Goal: Task Accomplishment & Management: Complete application form

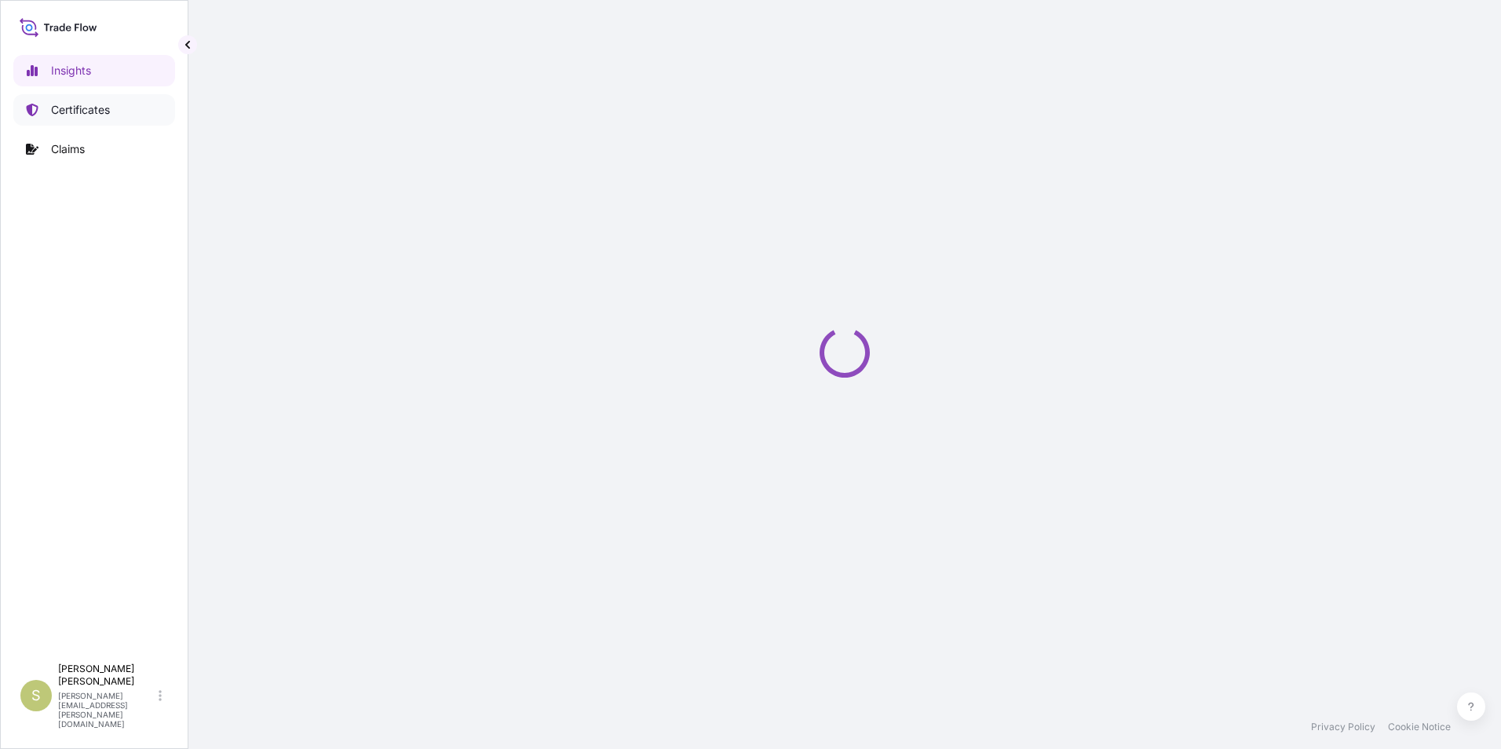
select select "2025"
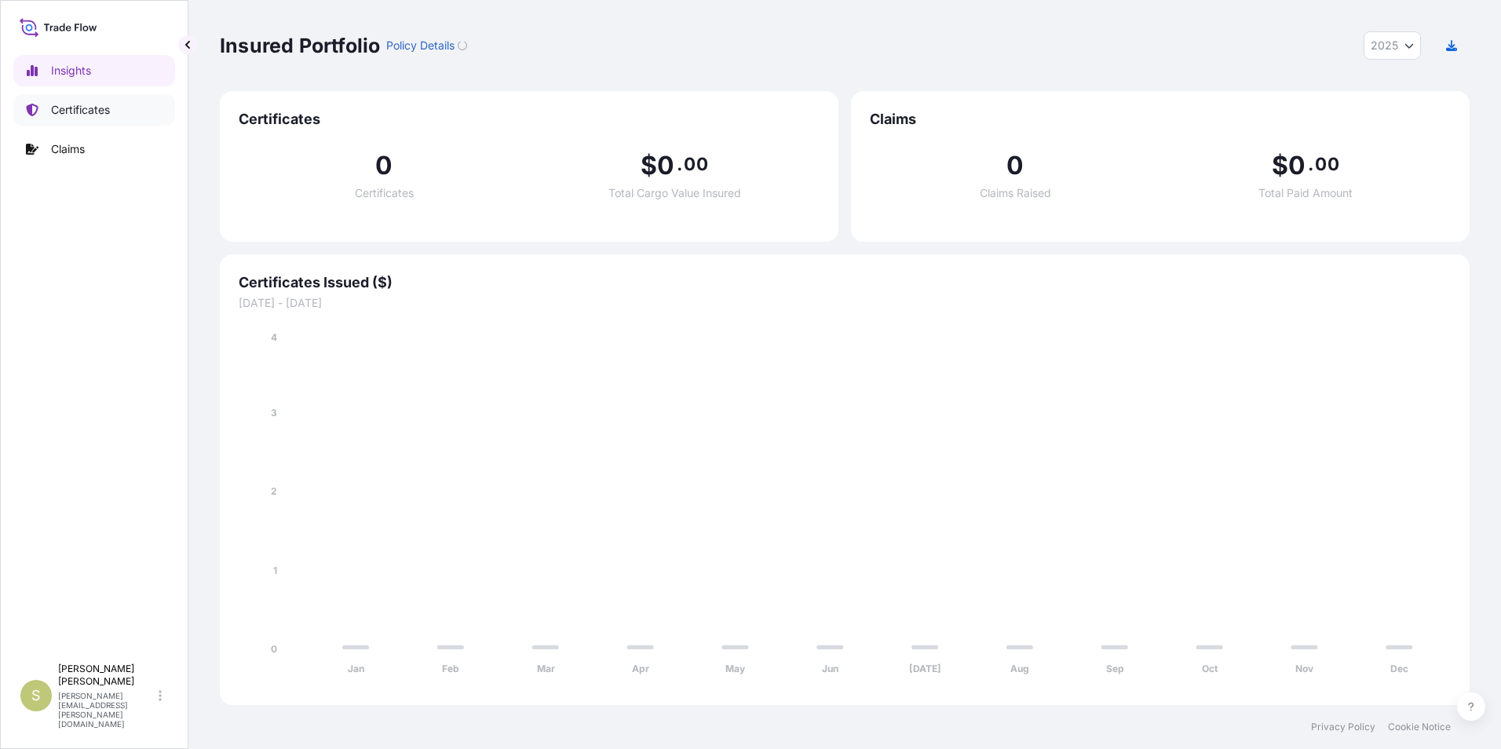
click at [92, 110] on p "Certificates" at bounding box center [80, 110] width 59 height 16
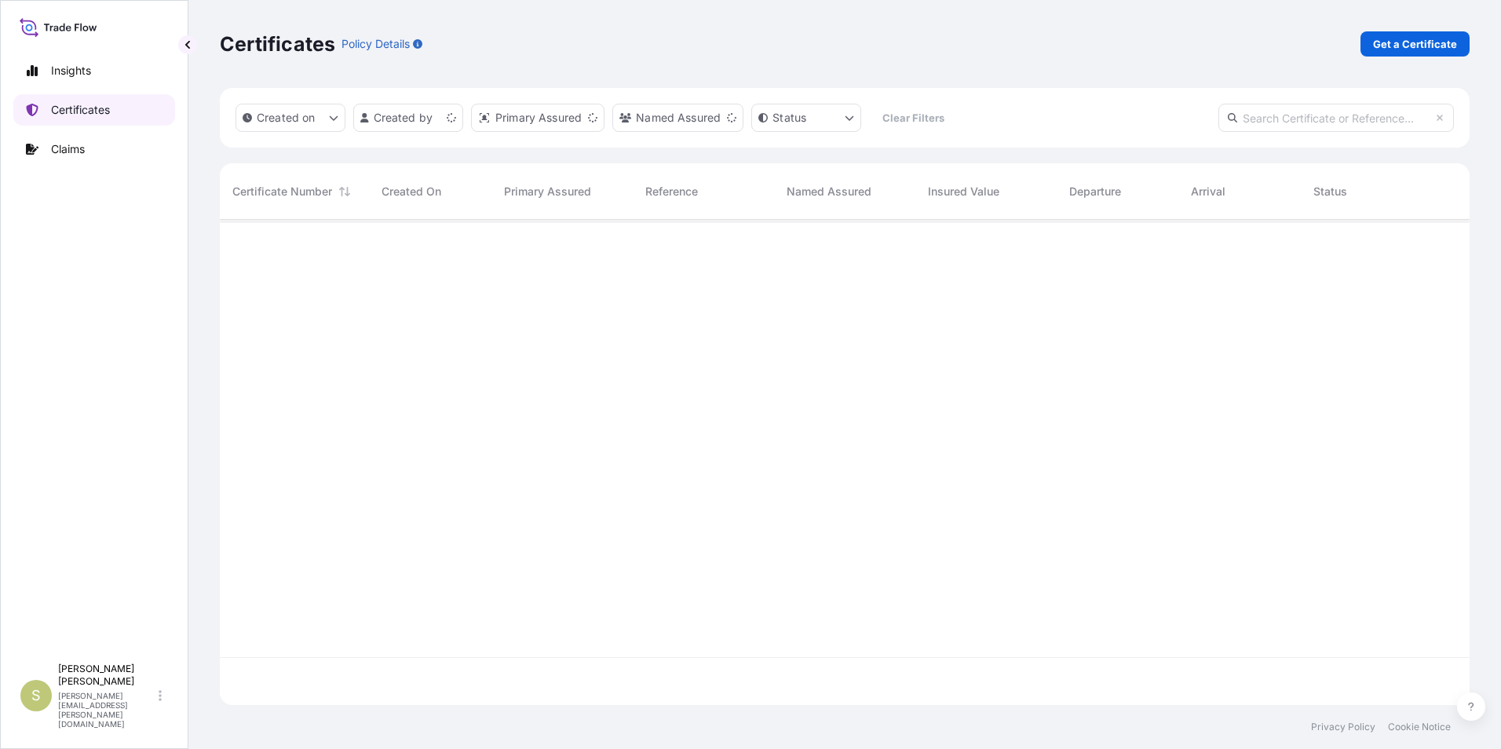
scroll to position [482, 1238]
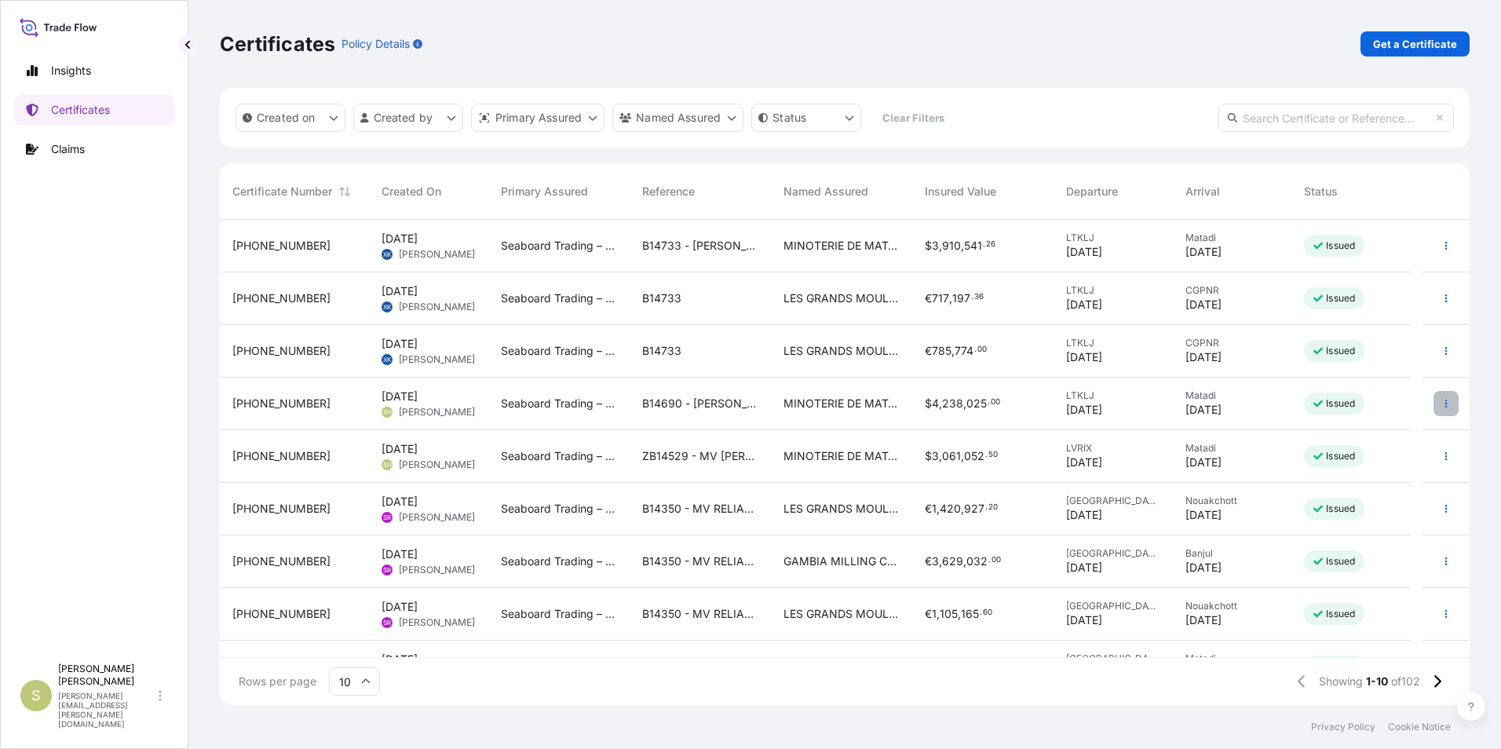
click at [1433, 393] on button "button" at bounding box center [1445, 403] width 25 height 25
click at [1338, 408] on p "Duplicate certificate" at bounding box center [1358, 407] width 104 height 16
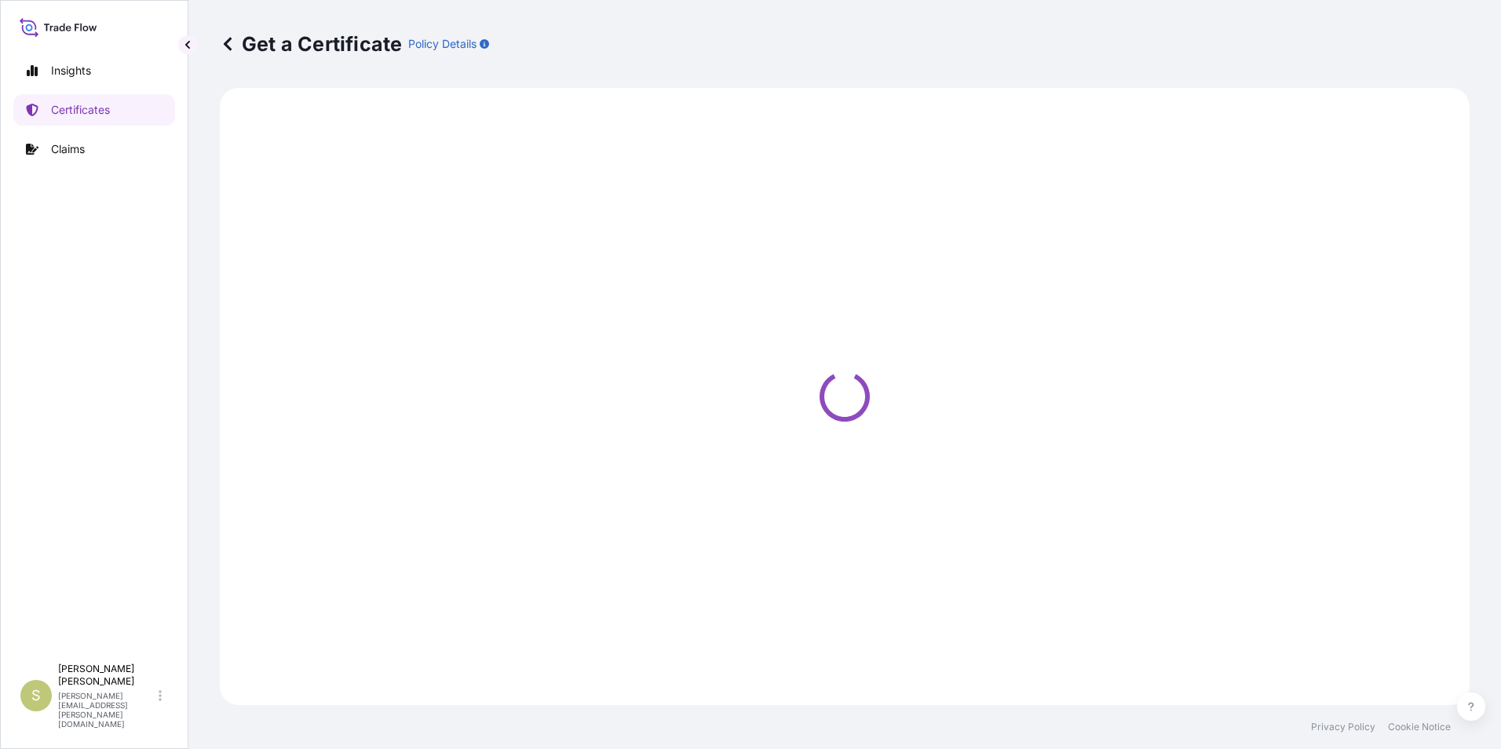
select select "Ocean Vessel"
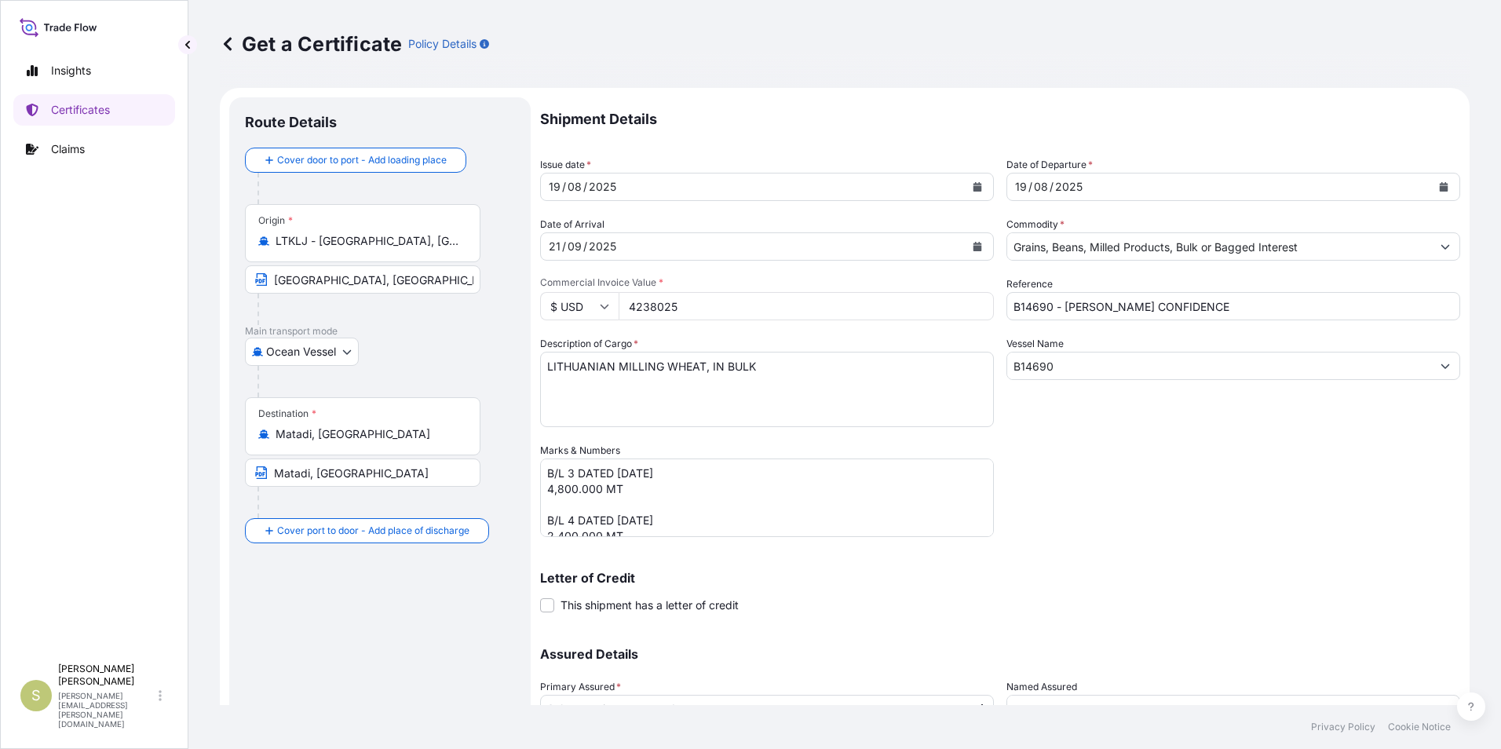
select select "31640"
click at [352, 243] on input "LTKLJ - [GEOGRAPHIC_DATA], [GEOGRAPHIC_DATA]" at bounding box center [368, 241] width 185 height 16
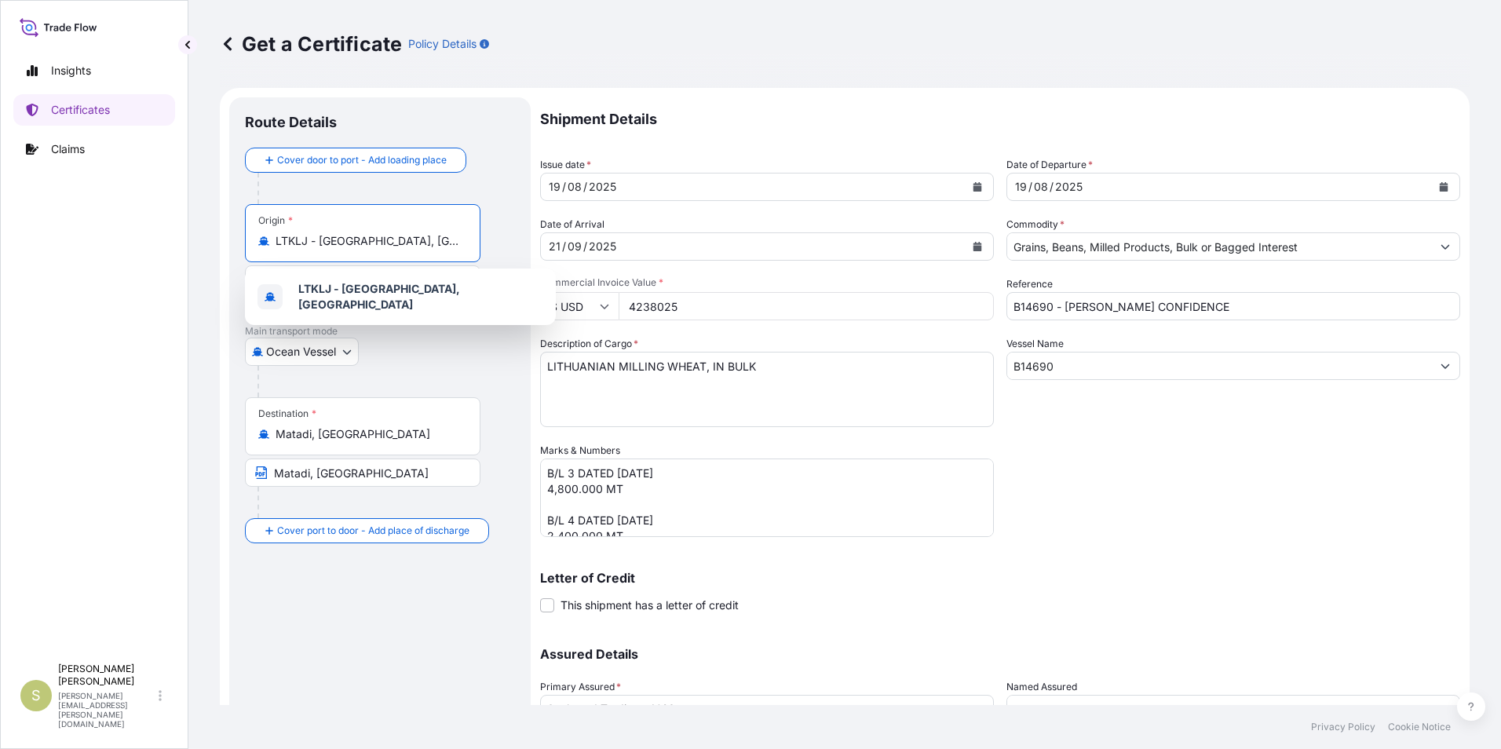
drag, startPoint x: 428, startPoint y: 243, endPoint x: 44, endPoint y: 232, distance: 384.0
click at [43, 233] on div "Insights Certificates Claims S [PERSON_NAME] [PERSON_NAME][EMAIL_ADDRESS][PERSO…" at bounding box center [750, 374] width 1501 height 749
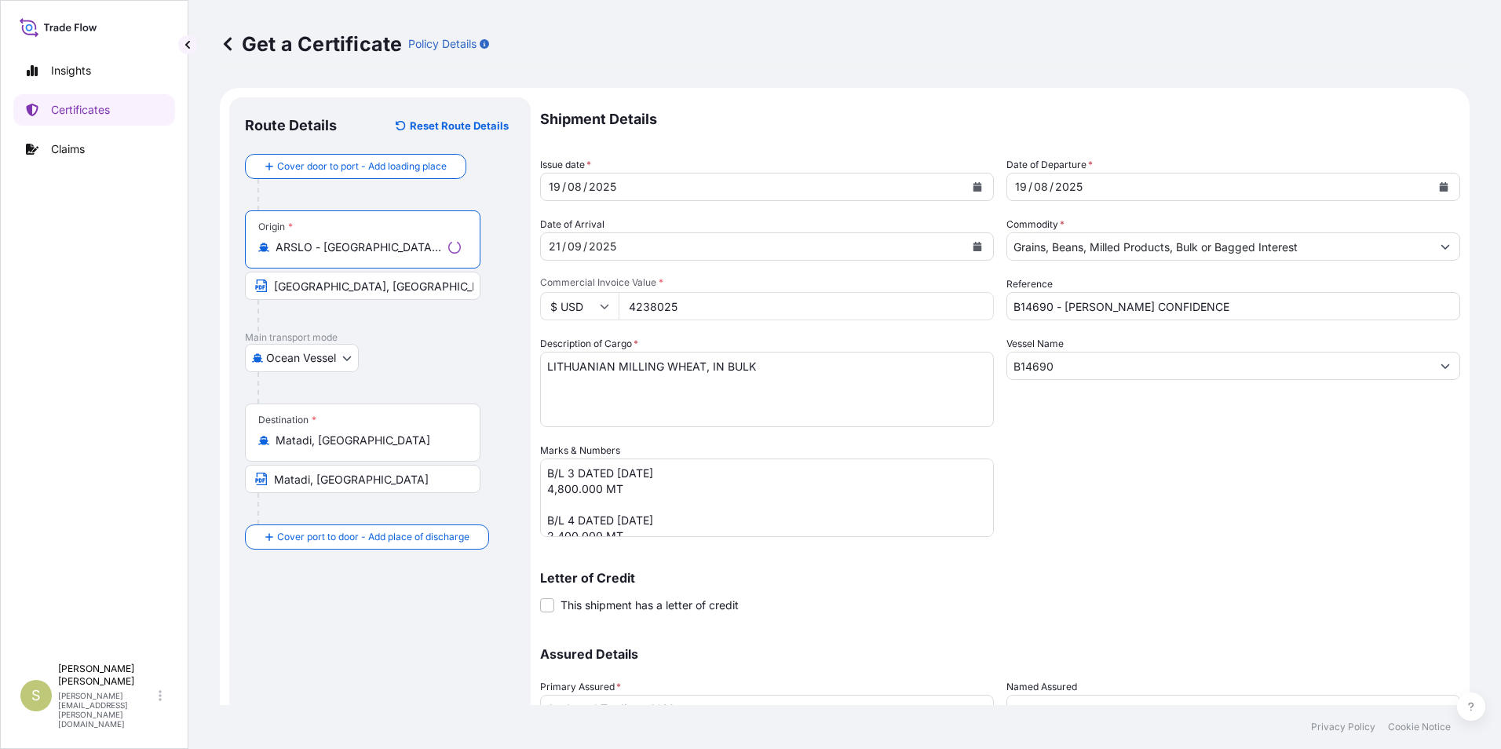
type input "ARSLO - [GEOGRAPHIC_DATA][PERSON_NAME], [GEOGRAPHIC_DATA]"
drag, startPoint x: 370, startPoint y: 291, endPoint x: 114, endPoint y: 283, distance: 256.0
click at [114, 283] on div "Insights Certificates Claims S [PERSON_NAME] [PERSON_NAME][EMAIL_ADDRESS][PERSO…" at bounding box center [750, 374] width 1501 height 749
type input "[GEOGRAPHIC_DATA][PERSON_NAME], [GEOGRAPHIC_DATA]"
click at [400, 340] on p "Main transport mode" at bounding box center [380, 337] width 270 height 13
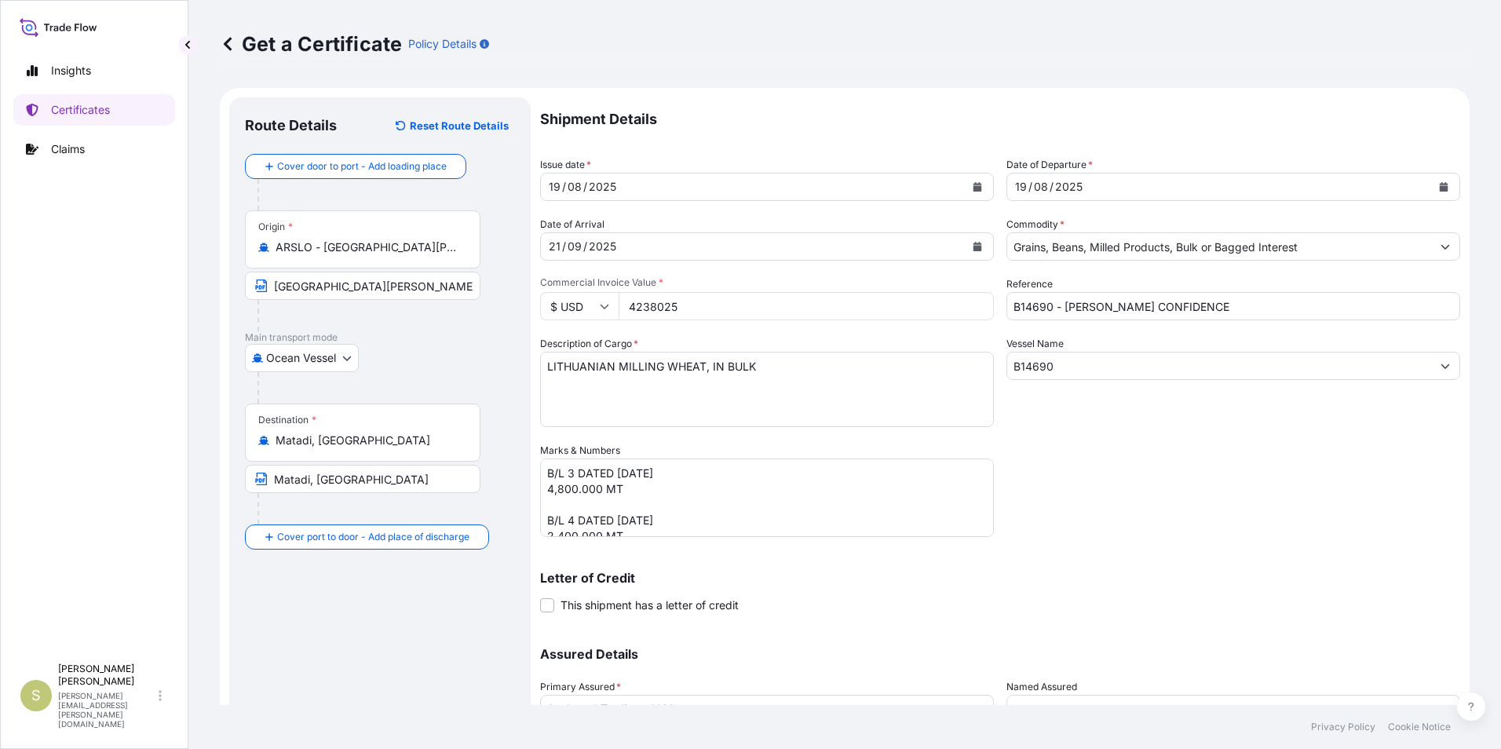
click at [384, 436] on input "Matadi, [GEOGRAPHIC_DATA]" at bounding box center [368, 441] width 185 height 16
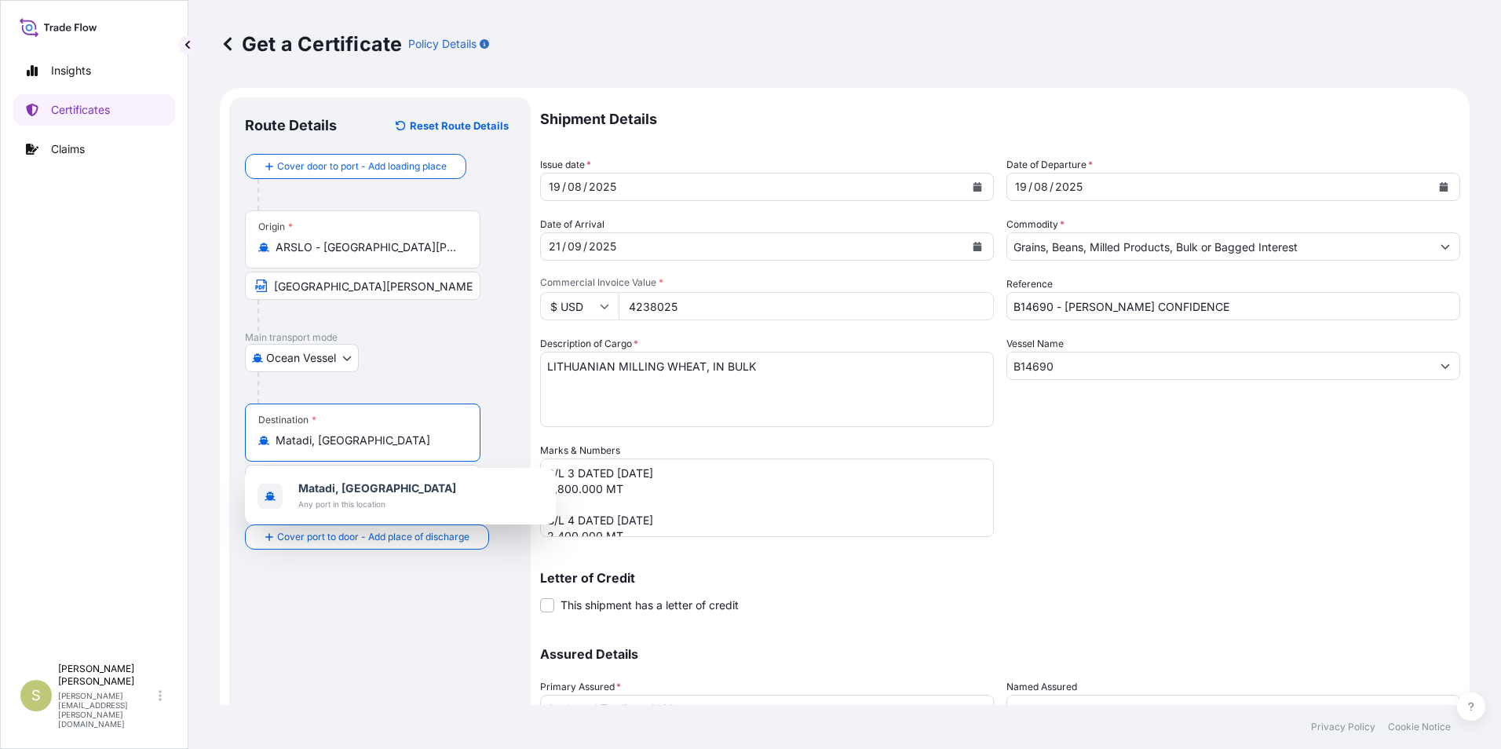
scroll to position [0, 35]
drag, startPoint x: 278, startPoint y: 440, endPoint x: 493, endPoint y: 440, distance: 215.1
click at [493, 440] on div "Destination * Matadi, [GEOGRAPHIC_DATA], [GEOGRAPHIC_DATA]" at bounding box center [380, 464] width 270 height 121
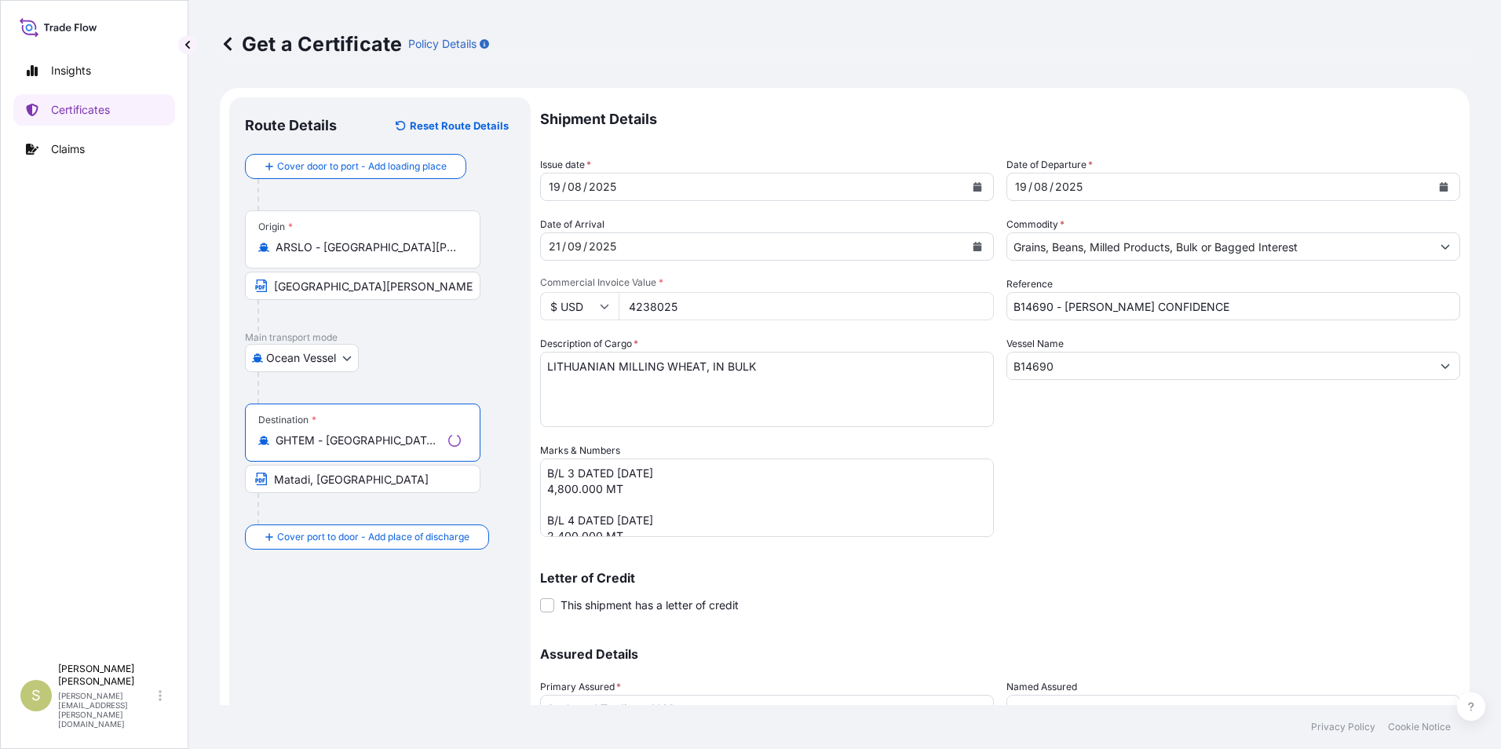
type input "GHTEM - [GEOGRAPHIC_DATA], [GEOGRAPHIC_DATA]"
click at [327, 484] on input "Matadi, [GEOGRAPHIC_DATA]" at bounding box center [363, 479] width 236 height 28
drag, startPoint x: 272, startPoint y: 484, endPoint x: 702, endPoint y: 492, distance: 430.3
click at [702, 492] on form "Route Details Reset Route Details Cover door to port - Add loading place Place …" at bounding box center [845, 463] width 1250 height 751
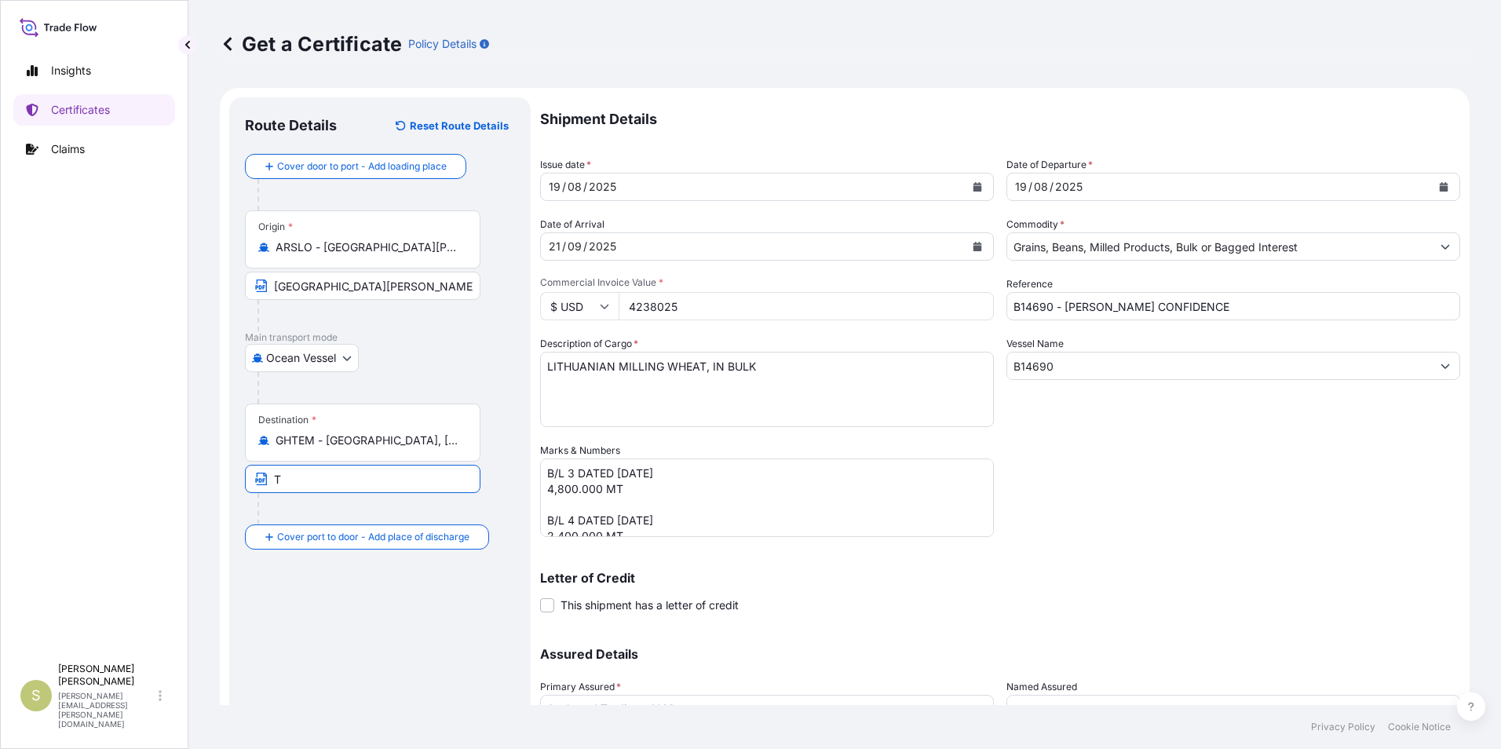
scroll to position [0, 0]
type input "[GEOGRAPHIC_DATA], [GEOGRAPHIC_DATA]"
click at [351, 609] on div "Route Details Reset Route Details Cover door to port - Add loading place Place …" at bounding box center [380, 463] width 270 height 701
click at [973, 185] on icon "Calendar" at bounding box center [977, 186] width 9 height 9
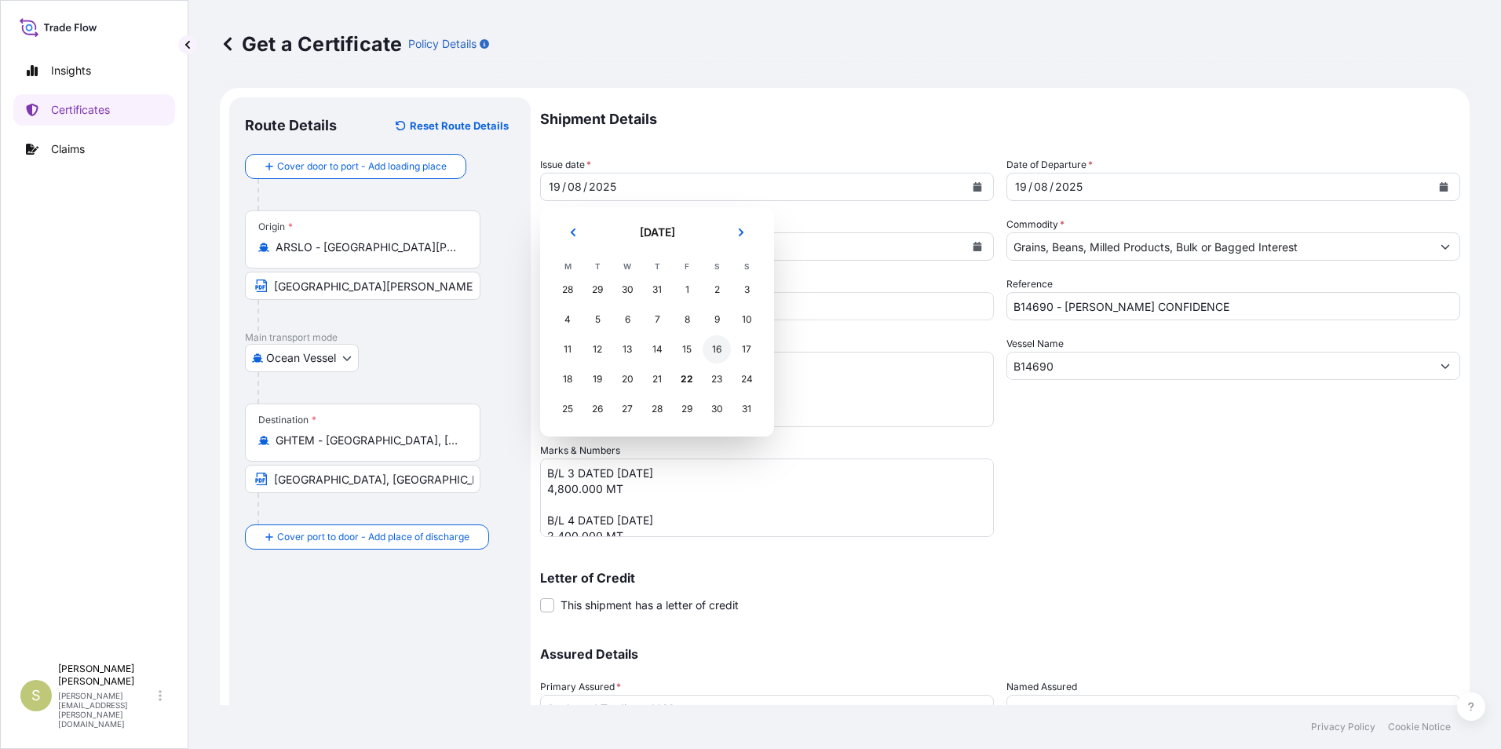
click at [710, 347] on div "16" at bounding box center [717, 349] width 28 height 28
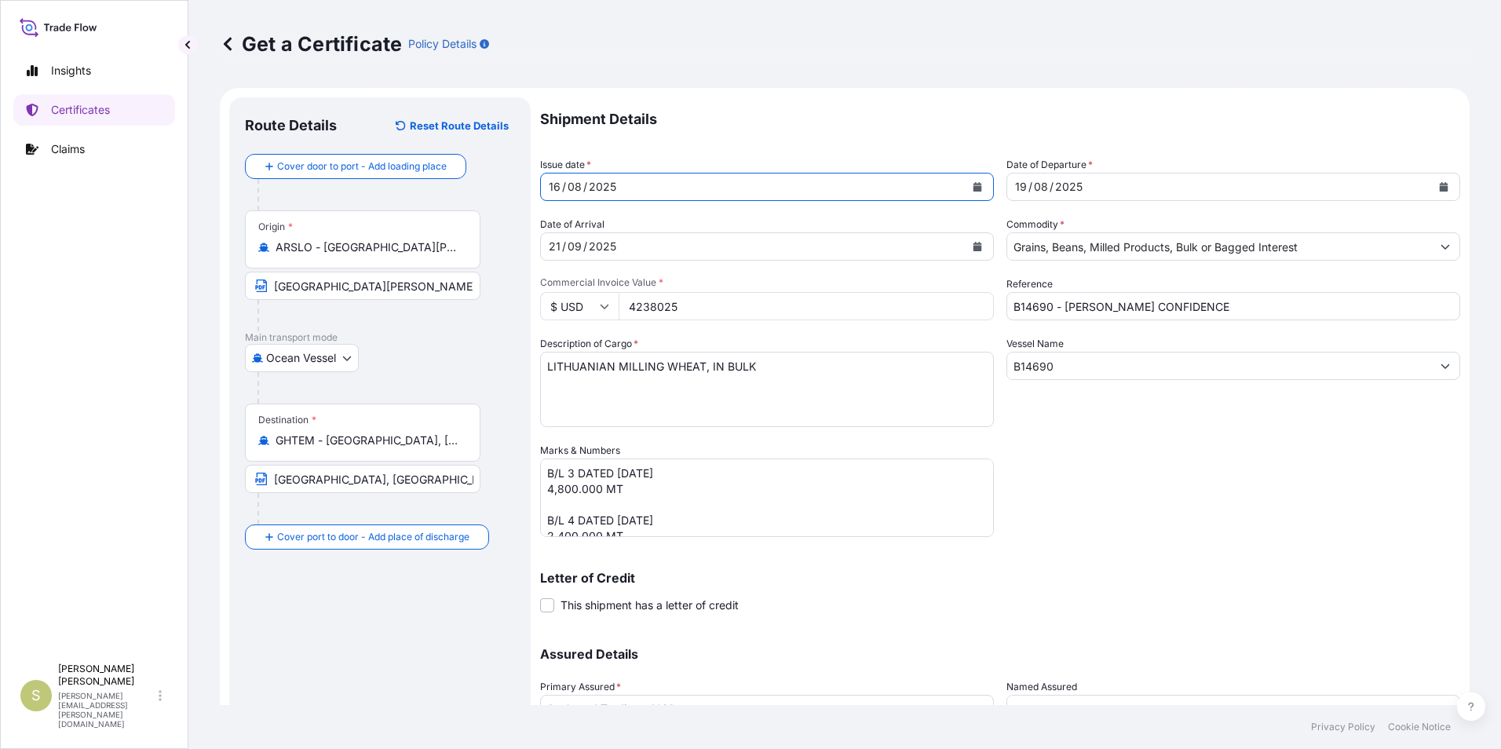
click at [1440, 186] on icon "Calendar" at bounding box center [1444, 186] width 9 height 9
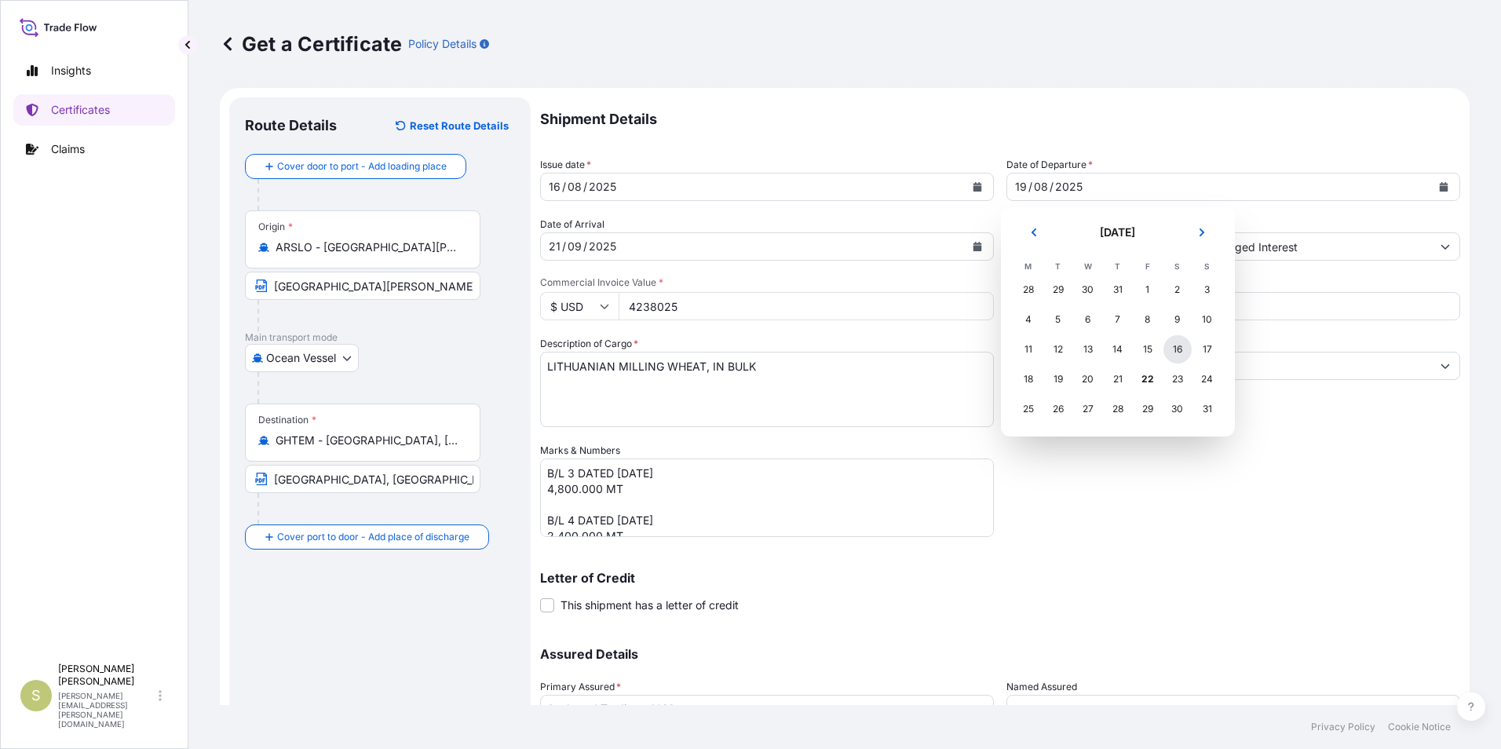
click at [1176, 349] on div "16" at bounding box center [1177, 349] width 28 height 28
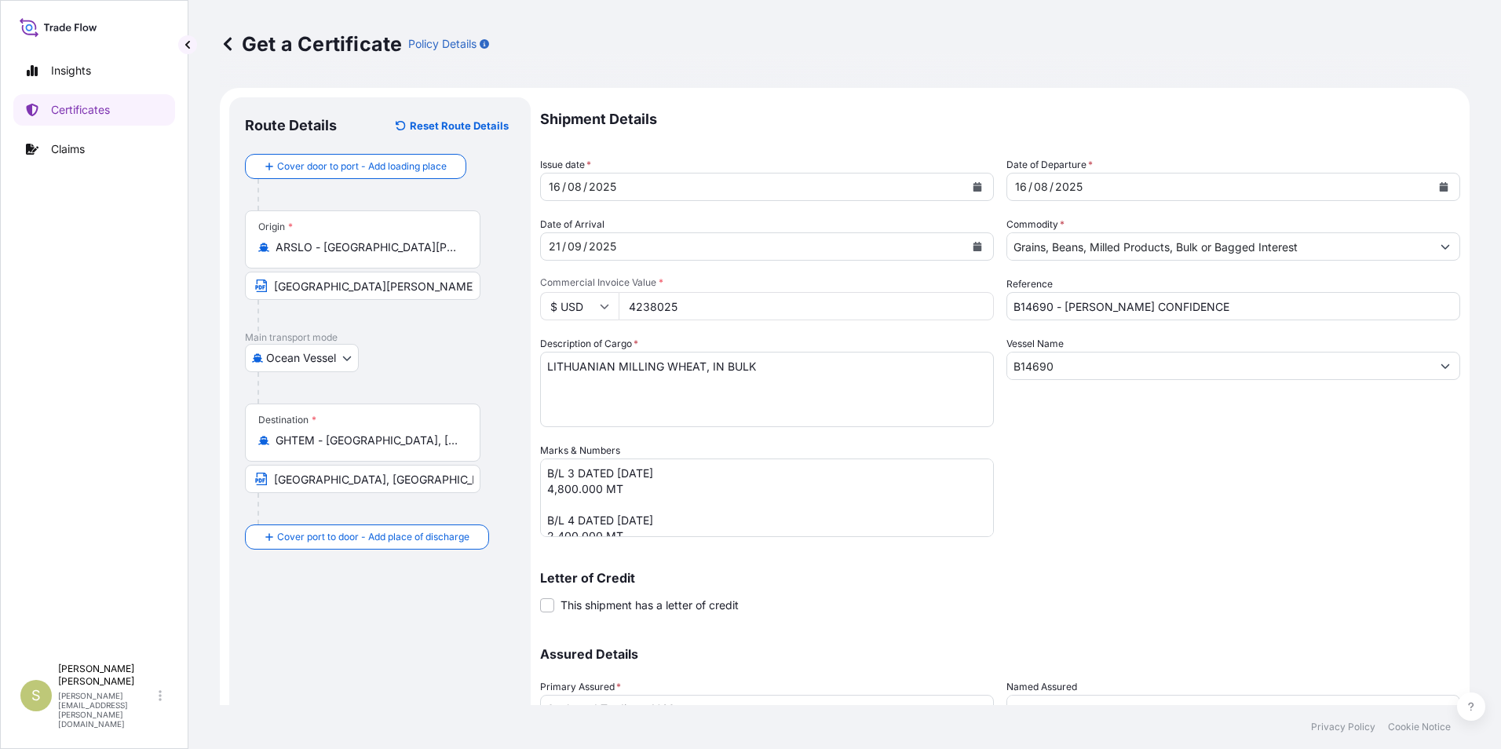
click at [973, 243] on icon "Calendar" at bounding box center [977, 246] width 9 height 9
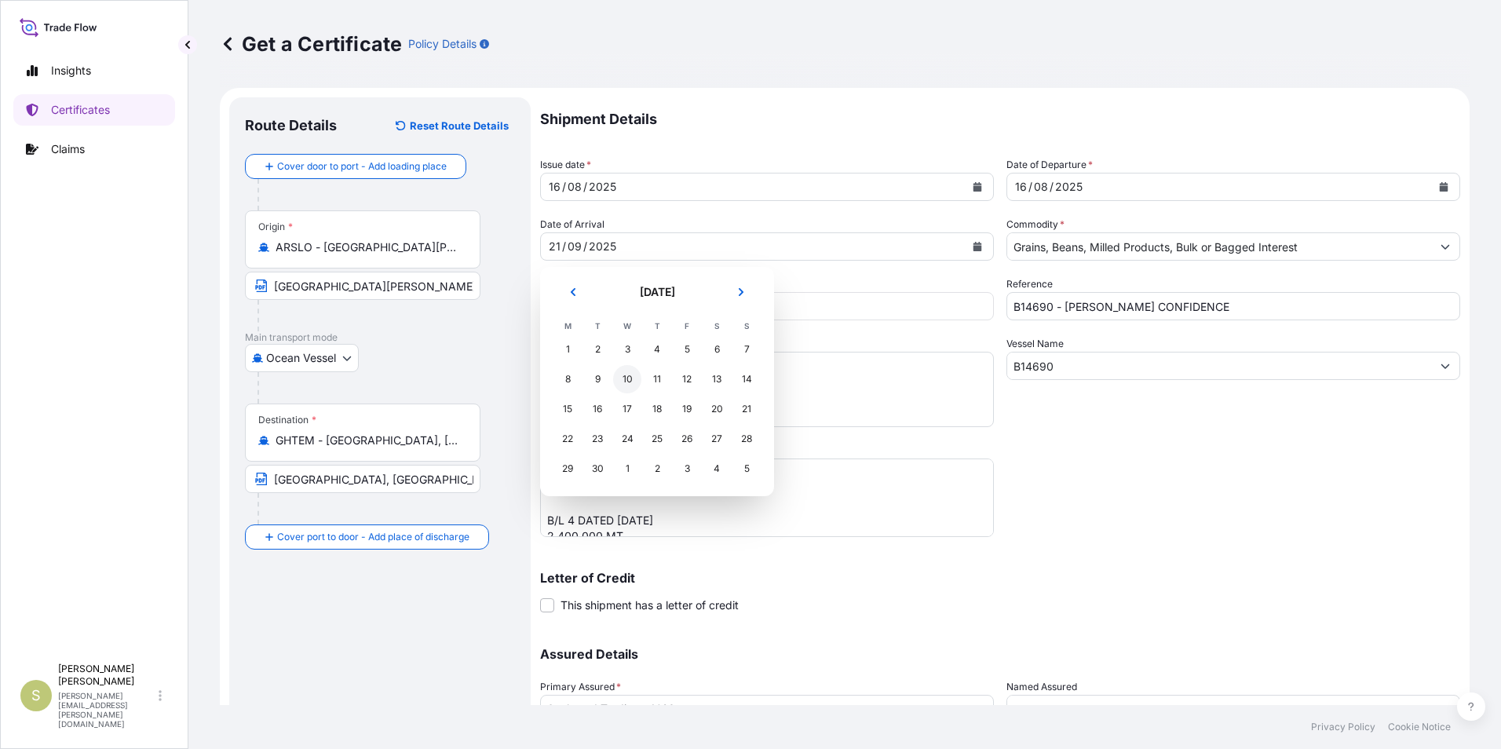
click at [621, 378] on div "10" at bounding box center [627, 379] width 28 height 28
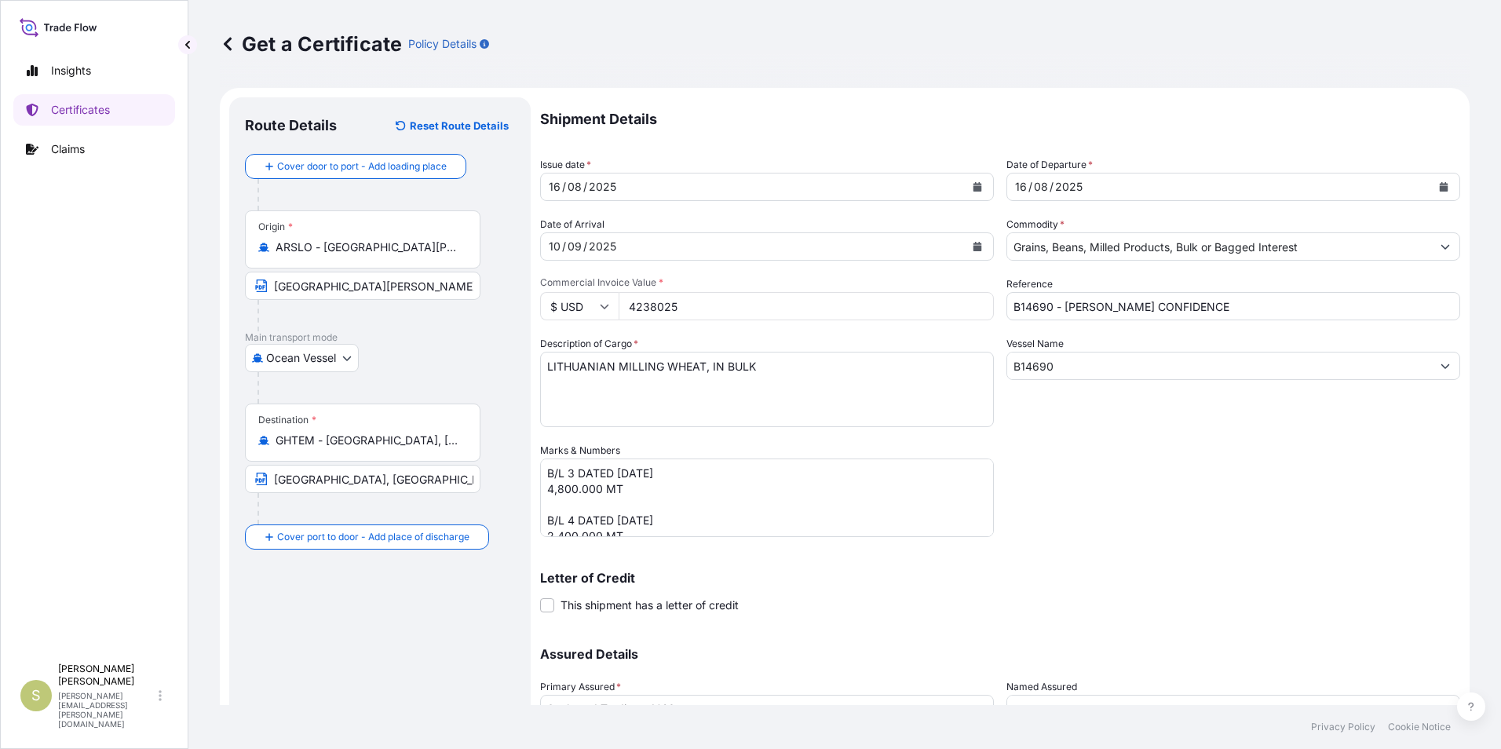
drag, startPoint x: 721, startPoint y: 307, endPoint x: 589, endPoint y: 308, distance: 131.9
click at [589, 308] on div "$ USD 4238025" at bounding box center [767, 306] width 454 height 28
type input "2680528.70"
drag, startPoint x: 1166, startPoint y: 421, endPoint x: 1163, endPoint y: 384, distance: 37.0
click at [1167, 421] on div "Vessel Name B14690" at bounding box center [1233, 381] width 454 height 91
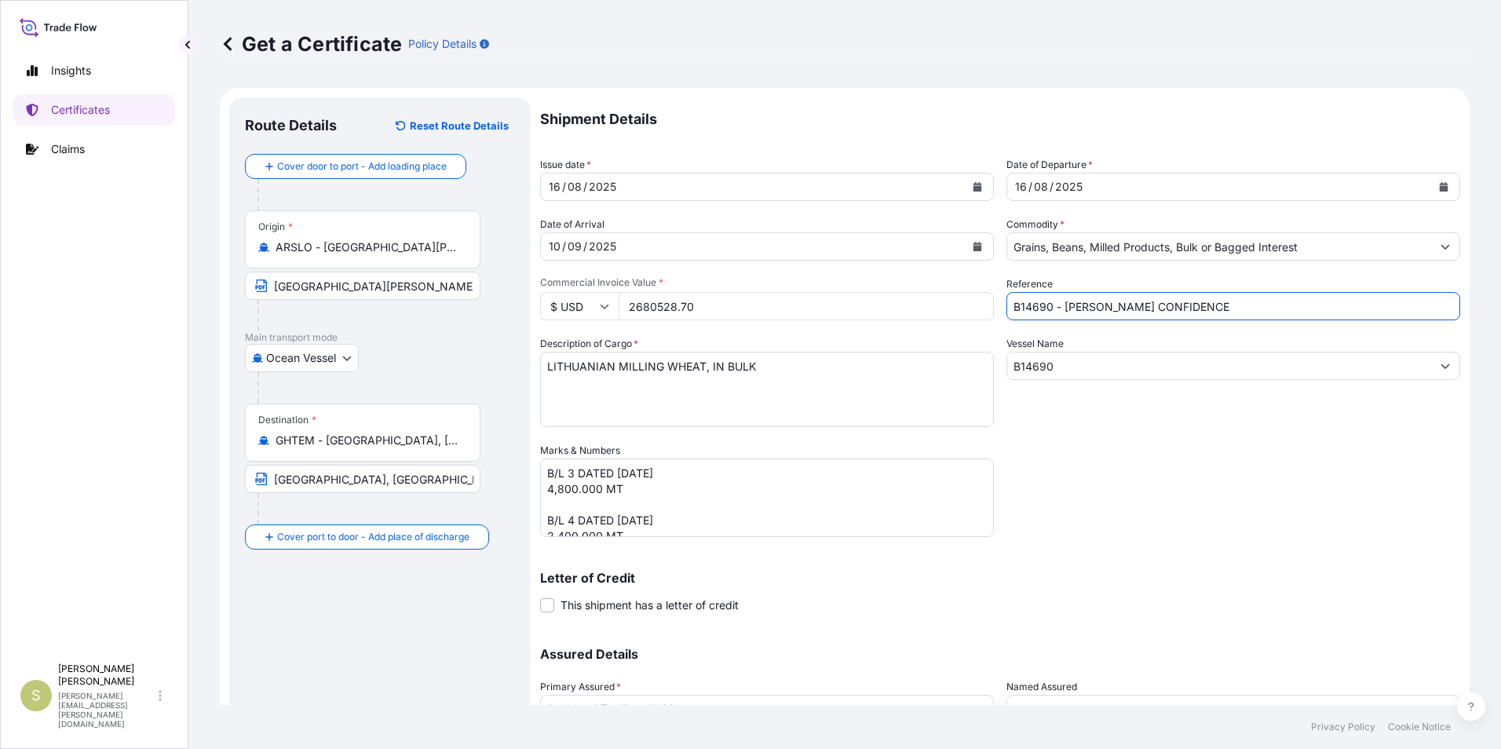
drag, startPoint x: 1179, startPoint y: 308, endPoint x: 753, endPoint y: 306, distance: 426.3
click at [753, 306] on div "Shipment Details Issue date * [DATE] Date of Departure * [DATE] Date of Arrival…" at bounding box center [1000, 441] width 920 height 688
type input "B14577 - AFRICAN [PERSON_NAME] R JR091"
drag, startPoint x: 1063, startPoint y: 362, endPoint x: 749, endPoint y: 365, distance: 314.0
click at [749, 365] on div "Shipment Details Issue date * [DATE] Date of Departure * [DATE] Date of Arrival…" at bounding box center [1000, 441] width 920 height 688
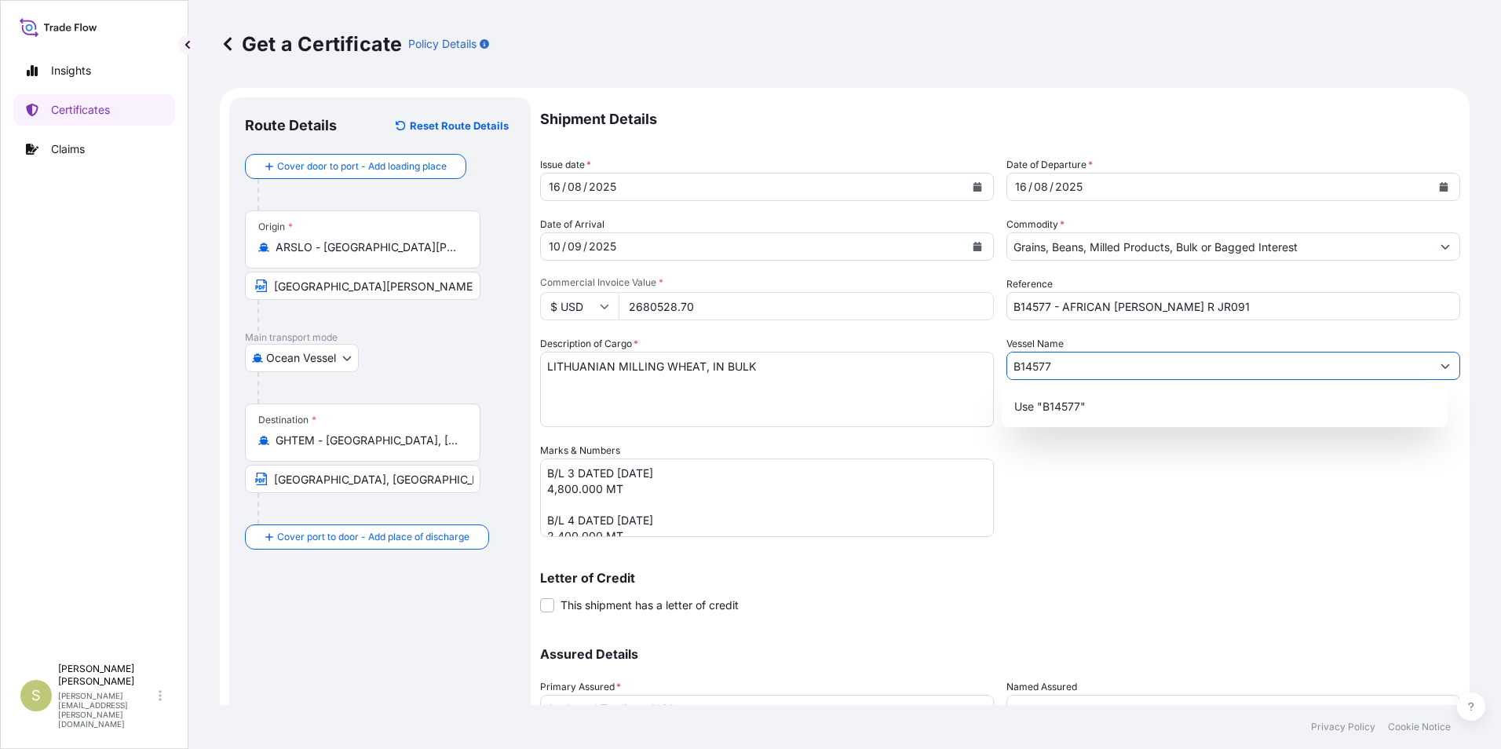
type input "B14577"
click at [696, 390] on textarea "LITHUANIAN MILLING WHEAT, IN BULK" at bounding box center [767, 389] width 454 height 75
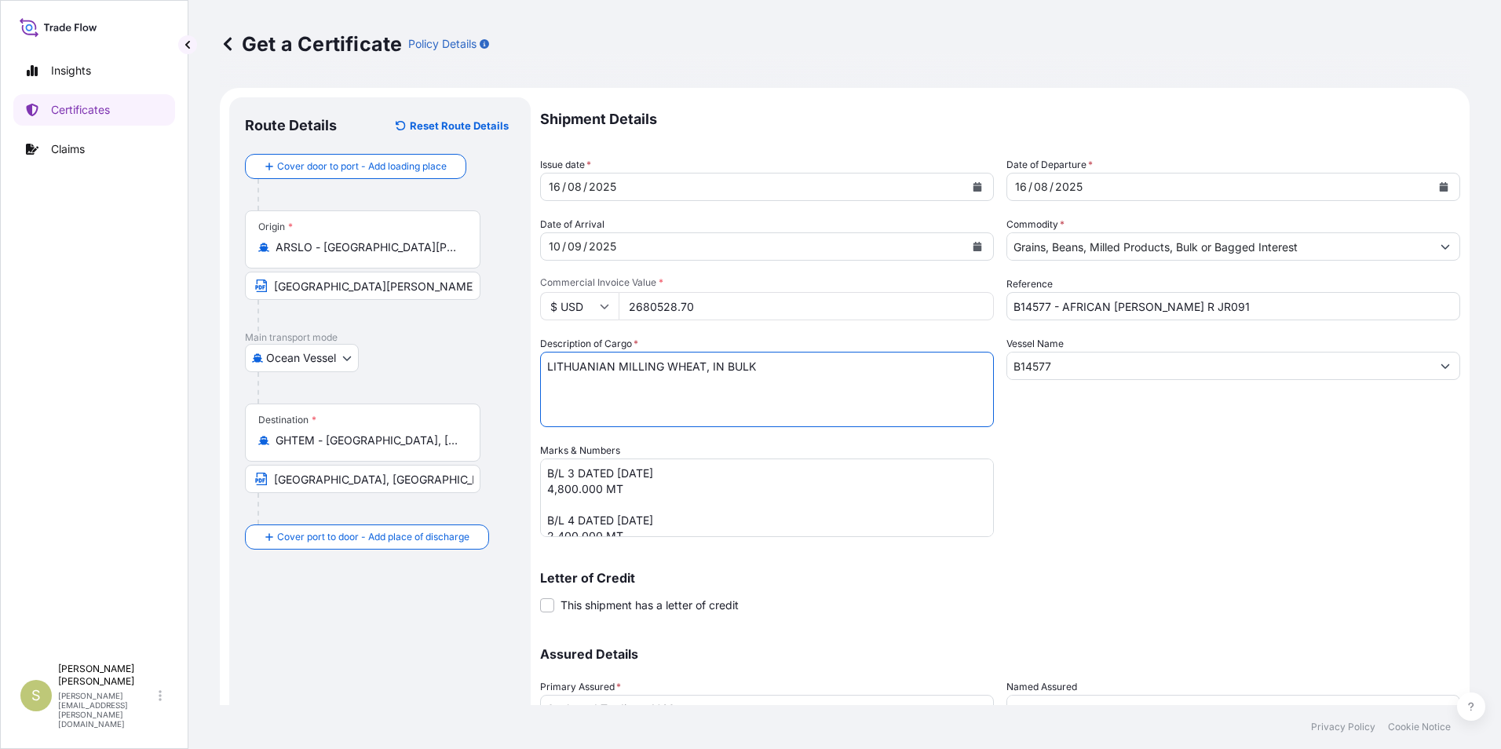
drag, startPoint x: 792, startPoint y: 367, endPoint x: 282, endPoint y: 368, distance: 510.3
click at [282, 368] on form "Route Details Reset Route Details Cover door to port - Add loading place Place …" at bounding box center [845, 463] width 1250 height 751
type textarea "ARGENTINE CORN"
click at [1089, 488] on div "Shipment Details Issue date * [DATE] Date of Departure * [DATE] Date of Arrival…" at bounding box center [1000, 441] width 920 height 688
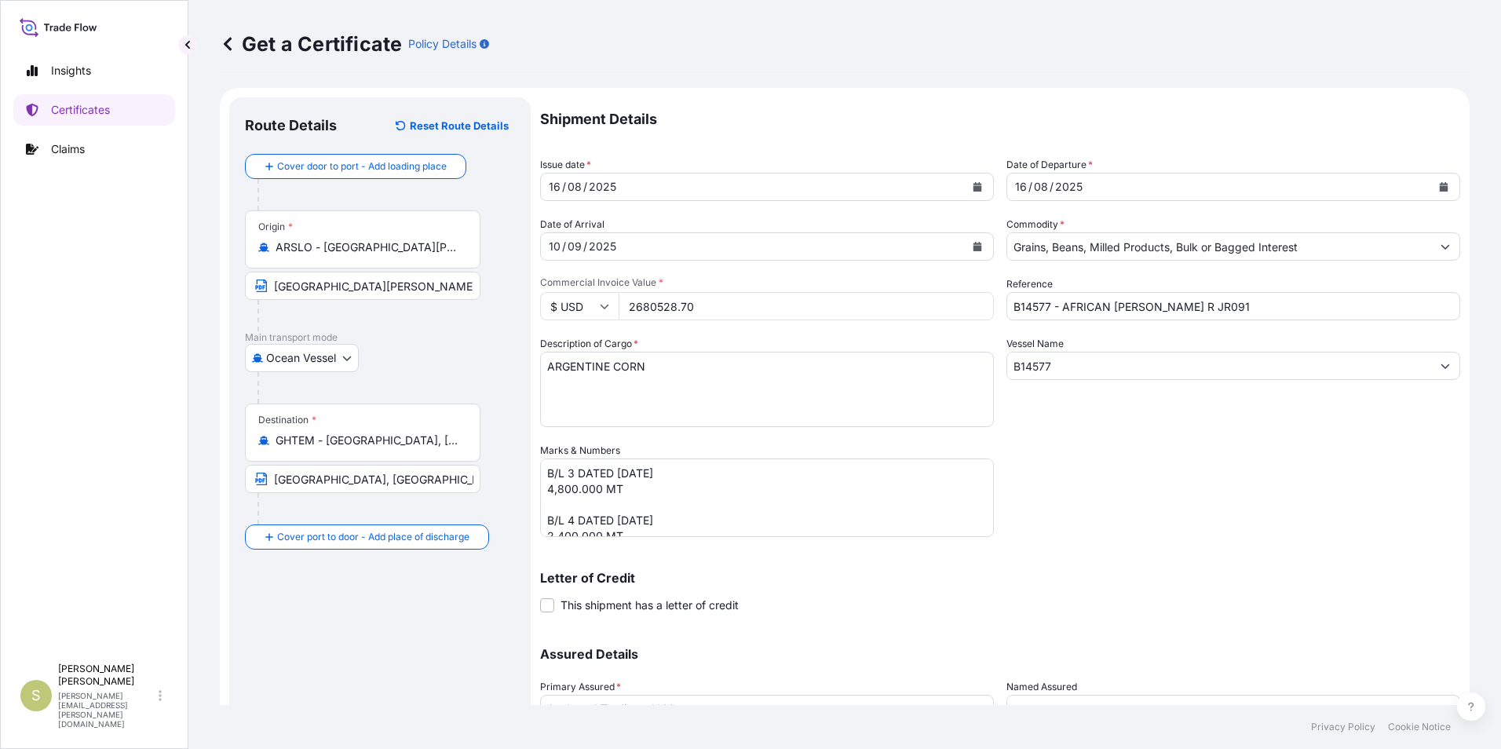
click at [569, 469] on textarea "B/L 3 DATED [DATE] 4,800.000 MT B/L 4 DATED [DATE] 2,400.000 MT B/L 5 DATED [DA…" at bounding box center [767, 497] width 454 height 79
click at [701, 475] on textarea "B/L 3 DATED [DATE] 4,800.000 MT B/L 4 DATED [DATE] 2,400.000 MT B/L 5 DATED [DA…" at bounding box center [767, 497] width 454 height 79
click at [547, 491] on textarea "B/L 3 DATED [DATE] 4,800.000 MT B/L 4 DATED [DATE] 2,400.000 MT B/L 5 DATED [DA…" at bounding box center [767, 497] width 454 height 79
click at [697, 505] on textarea "B/L 3 DATED [DATE] 4,800.000 MT B/L 4 DATED [DATE] 2,400.000 MT B/L 5 DATED [DA…" at bounding box center [767, 497] width 454 height 79
drag, startPoint x: 550, startPoint y: 476, endPoint x: 621, endPoint y: 484, distance: 71.9
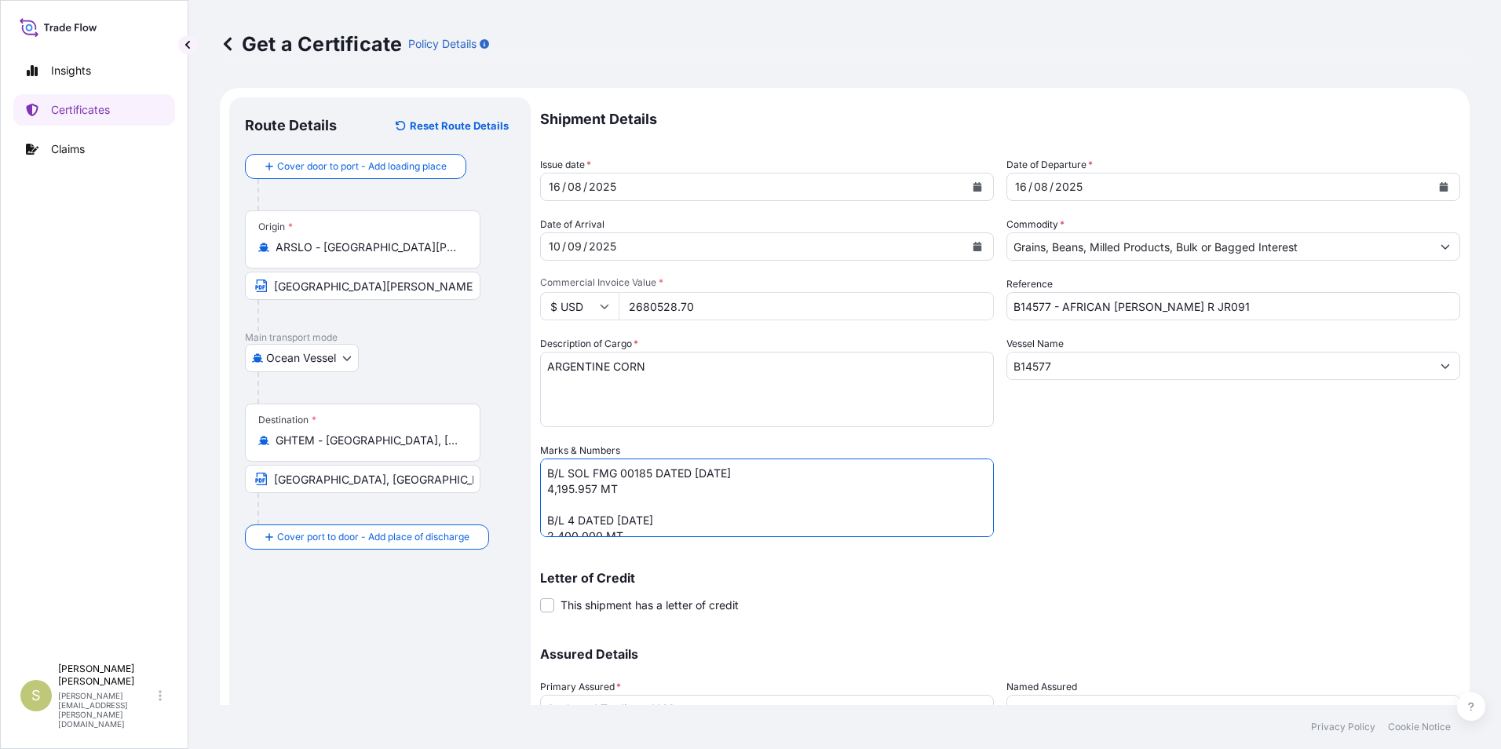
click at [621, 484] on textarea "B/L 3 DATED [DATE] 4,800.000 MT B/L 4 DATED [DATE] 2,400.000 MT B/L 5 DATED [DA…" at bounding box center [767, 497] width 454 height 79
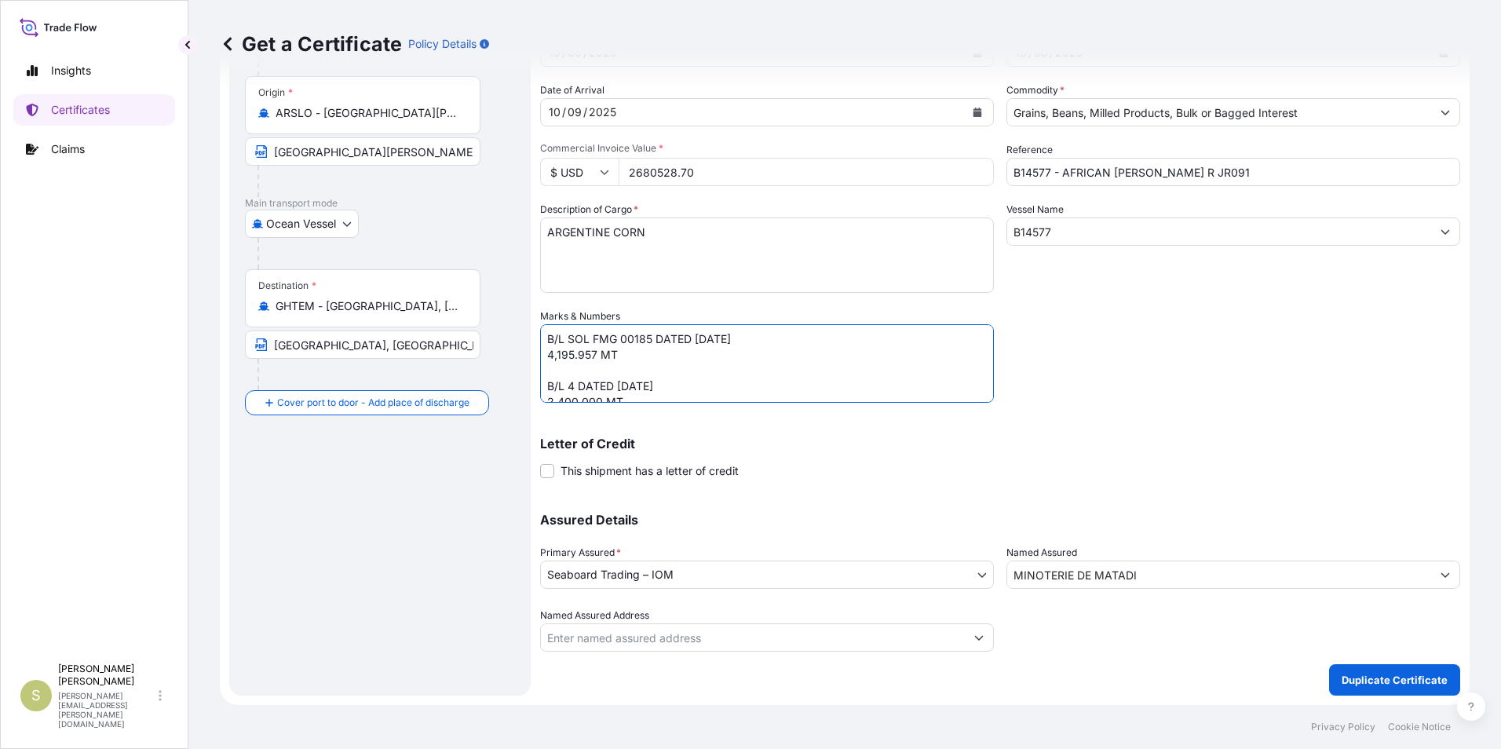
scroll to position [108, 0]
drag, startPoint x: 548, startPoint y: 381, endPoint x: 759, endPoint y: 448, distance: 221.7
click at [759, 448] on div "Shipment Details Issue date * [DATE] Date of Departure * [DATE] Date of Arrival…" at bounding box center [1000, 307] width 920 height 688
paste textarea "SOL FMG 00185 DATED [DATE] 4,195.957"
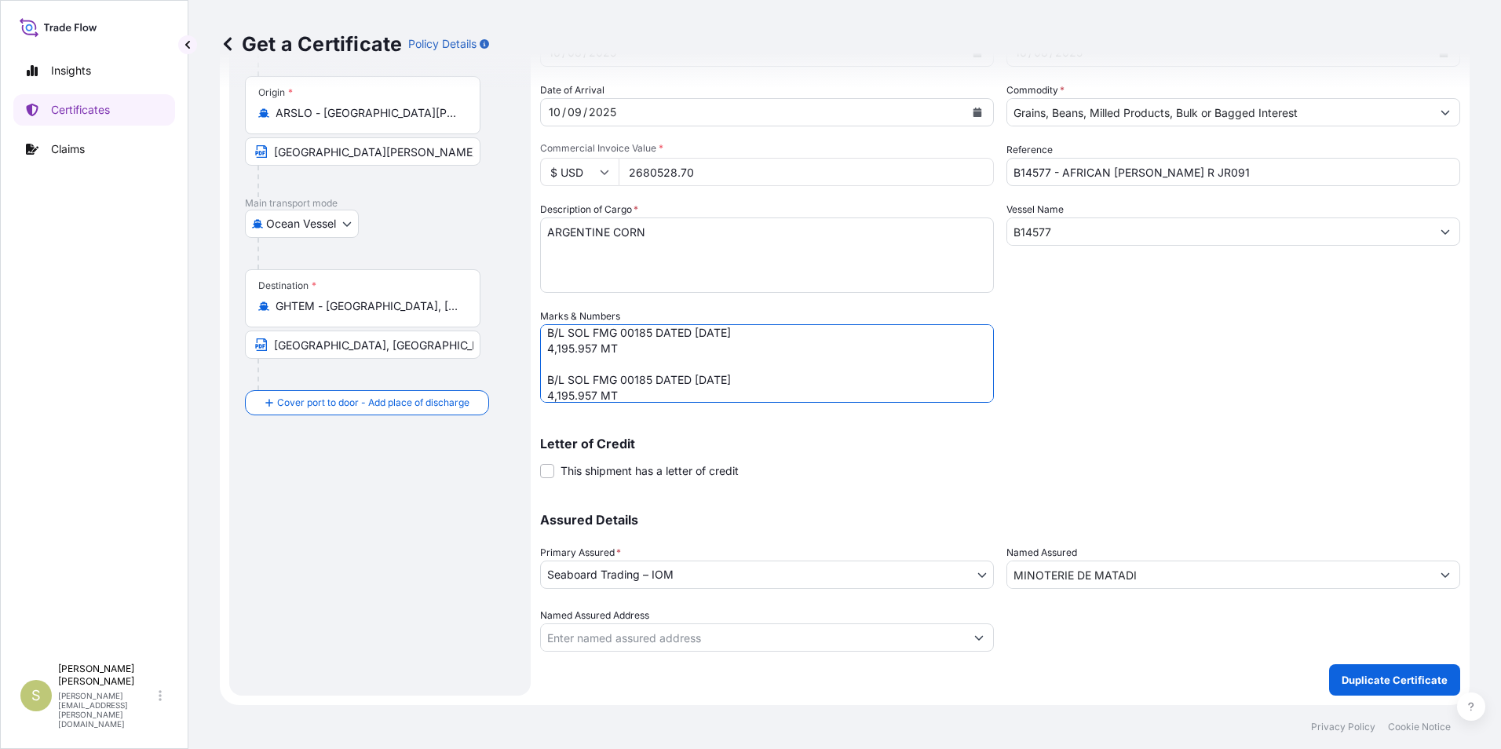
click at [645, 381] on textarea "B/L 3 DATED [DATE] 4,800.000 MT B/L 4 DATED [DATE] 2,400.000 MT B/L 5 DATED [DA…" at bounding box center [767, 363] width 454 height 79
click at [589, 396] on textarea "B/L 3 DATED [DATE] 4,800.000 MT B/L 4 DATED [DATE] 2,400.000 MT B/L 5 DATED [DA…" at bounding box center [767, 363] width 454 height 79
type textarea "B/L SOL FMG 00185 DATED [DATE] 4,195.957 MT B/L SOL FMG 00186 DATED [DATE] 4,19…"
click at [1222, 373] on div "Shipment Details Issue date * [DATE] Date of Departure * [DATE] Date of Arrival…" at bounding box center [1000, 307] width 920 height 688
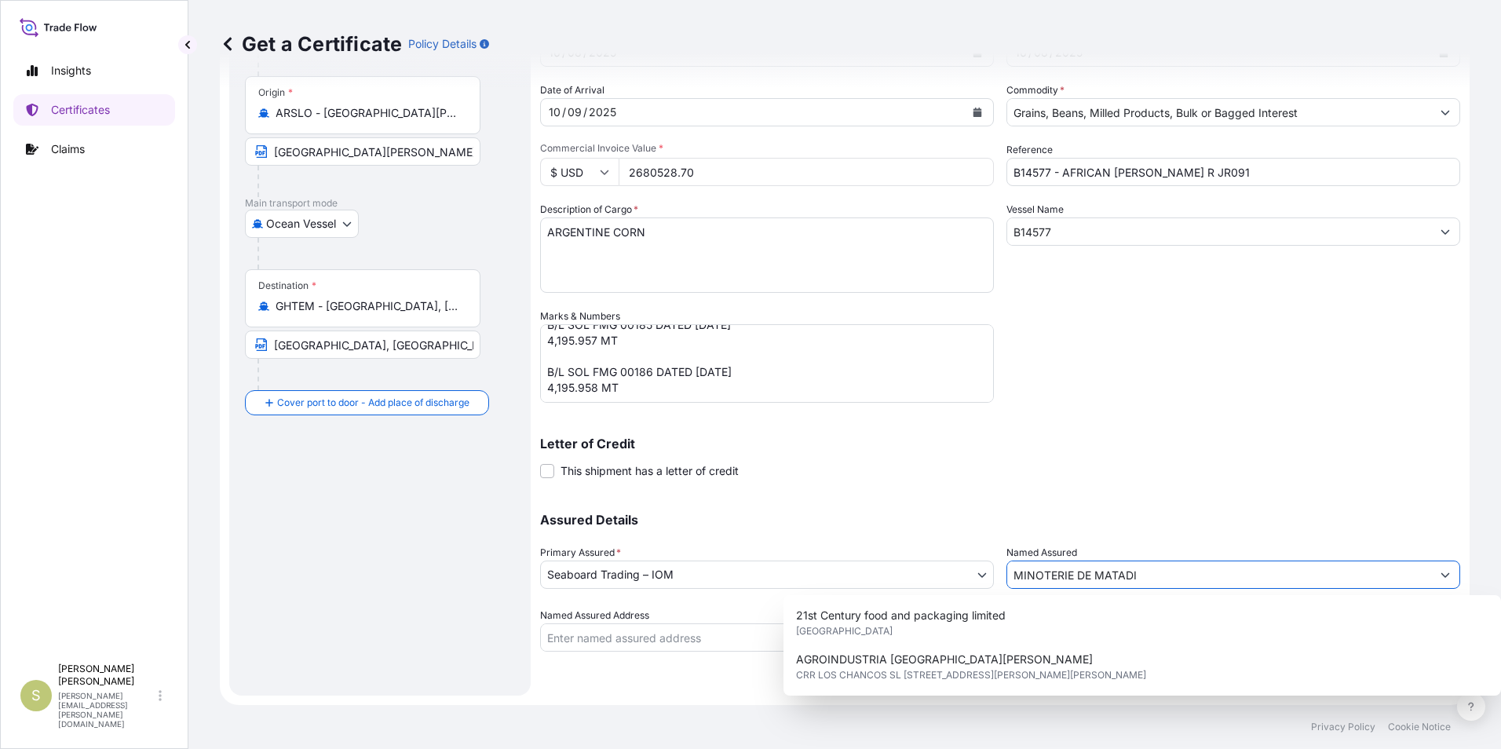
drag, startPoint x: 1137, startPoint y: 575, endPoint x: 936, endPoint y: 575, distance: 201.0
click at [936, 575] on div "Assured Details Primary Assured * Seaboard Trading – IOM Seaboard Trading – IOM…" at bounding box center [1000, 573] width 920 height 157
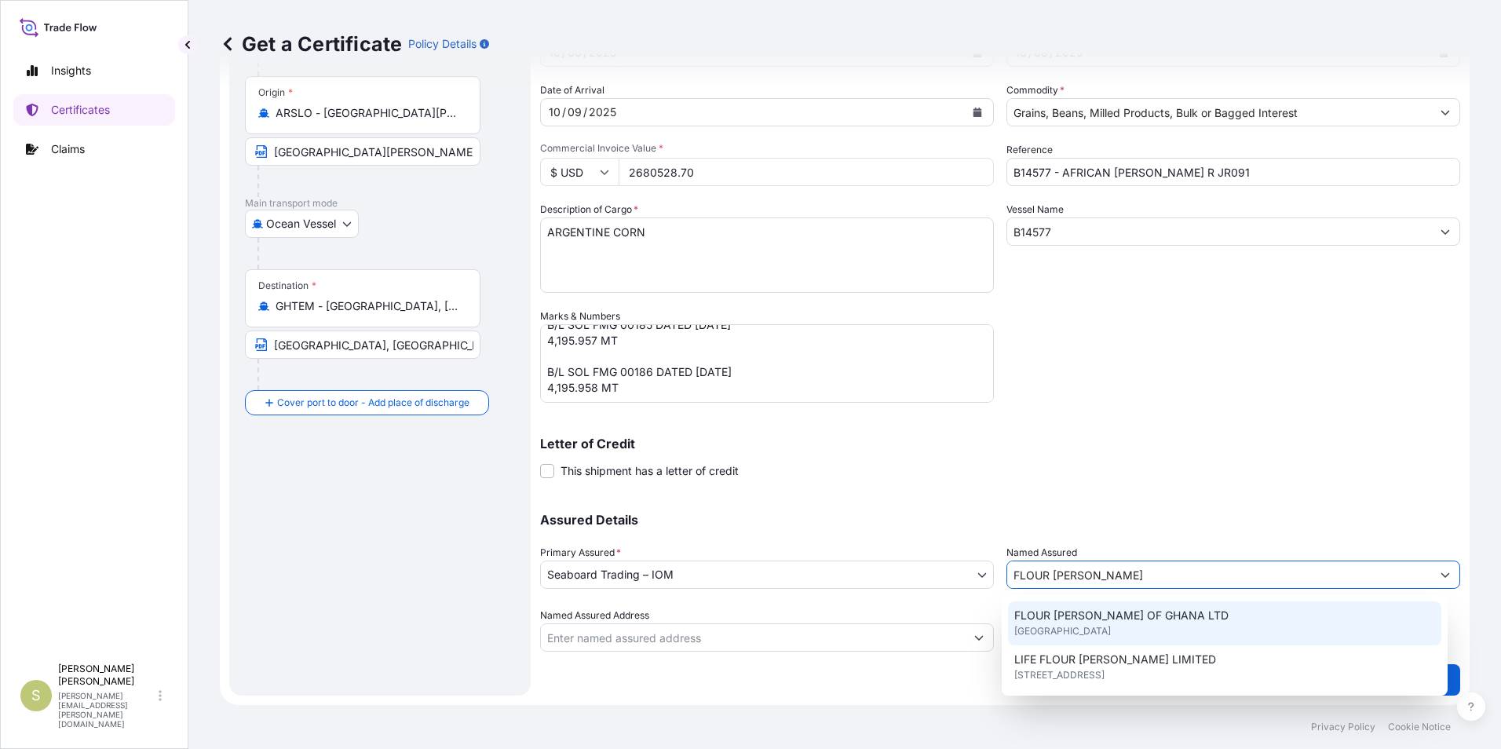
click at [1135, 618] on span "FLOUR [PERSON_NAME] OF GHANA LTD" at bounding box center [1121, 616] width 214 height 16
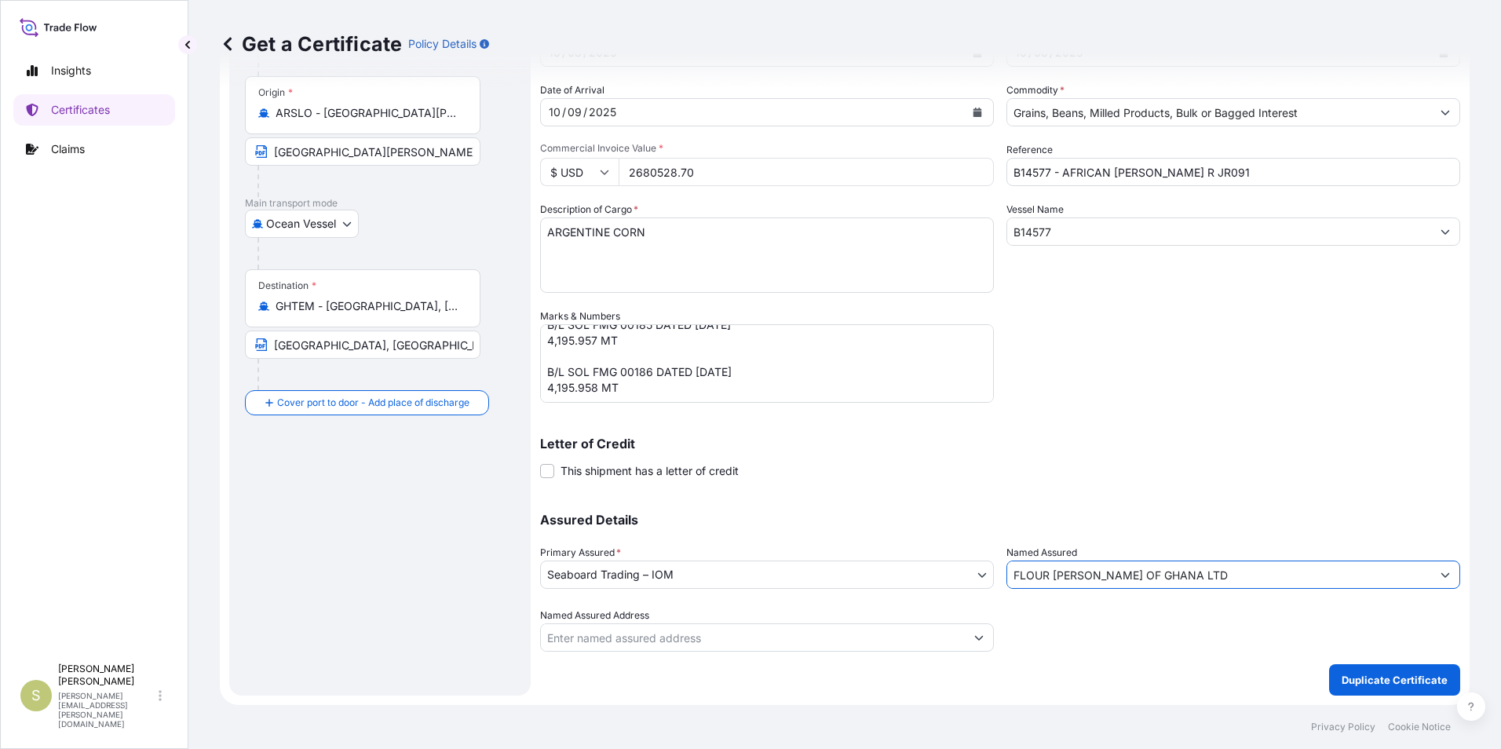
type input "FLOUR [PERSON_NAME] OF GHANA LTD"
click at [1135, 618] on div at bounding box center [1233, 630] width 454 height 44
click at [1231, 404] on div "Shipment Details Issue date * [DATE] Date of Departure * [DATE] Date of Arrival…" at bounding box center [1000, 307] width 920 height 688
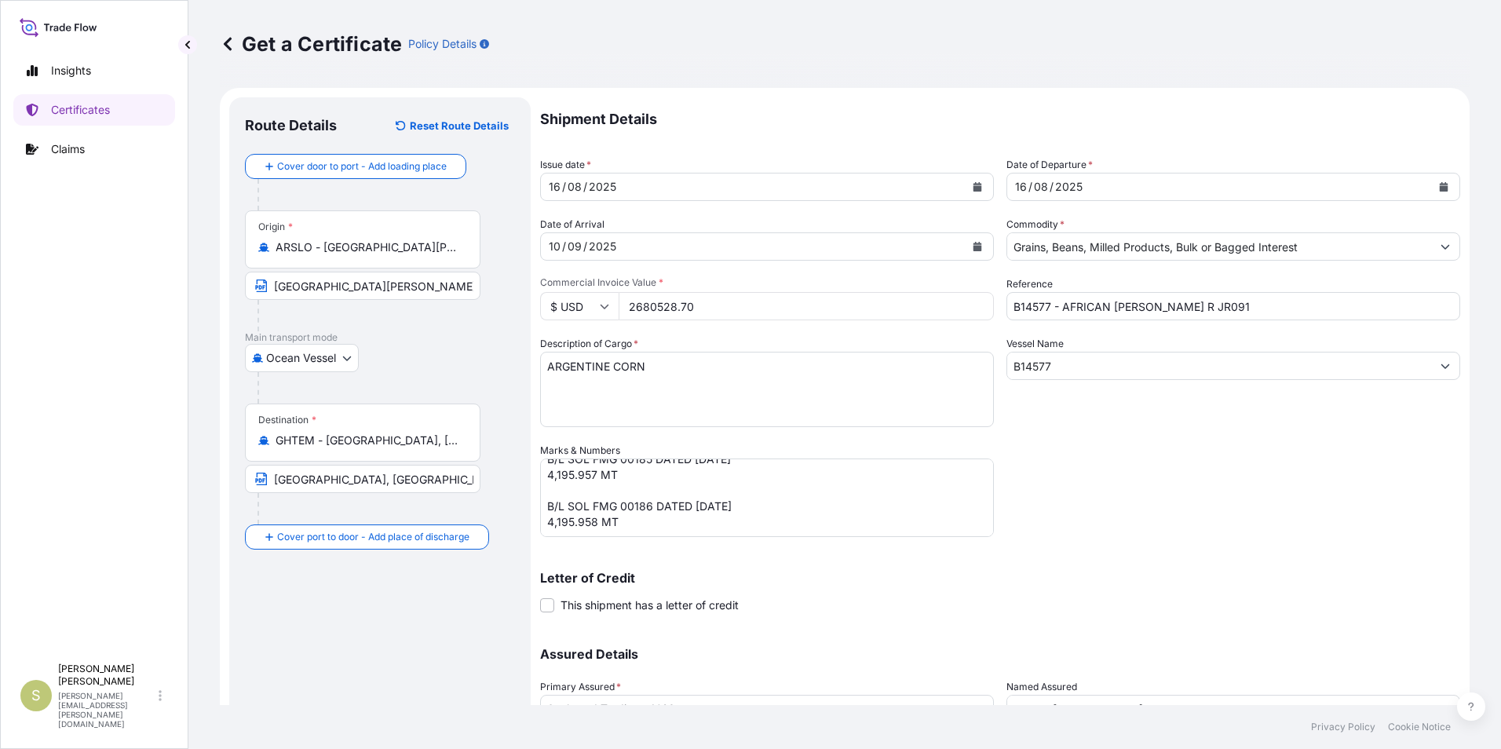
scroll to position [134, 0]
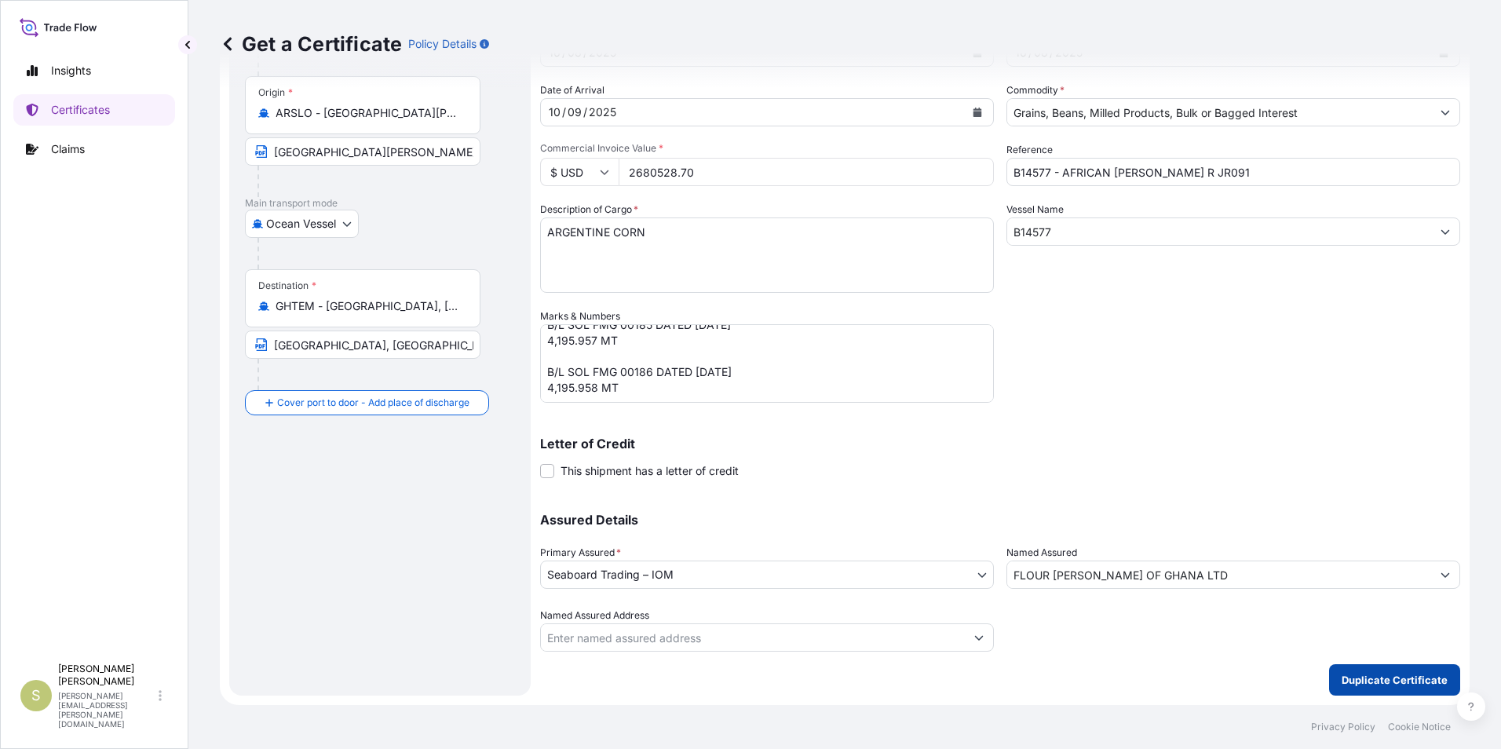
click at [1359, 683] on p "Duplicate Certificate" at bounding box center [1395, 680] width 106 height 16
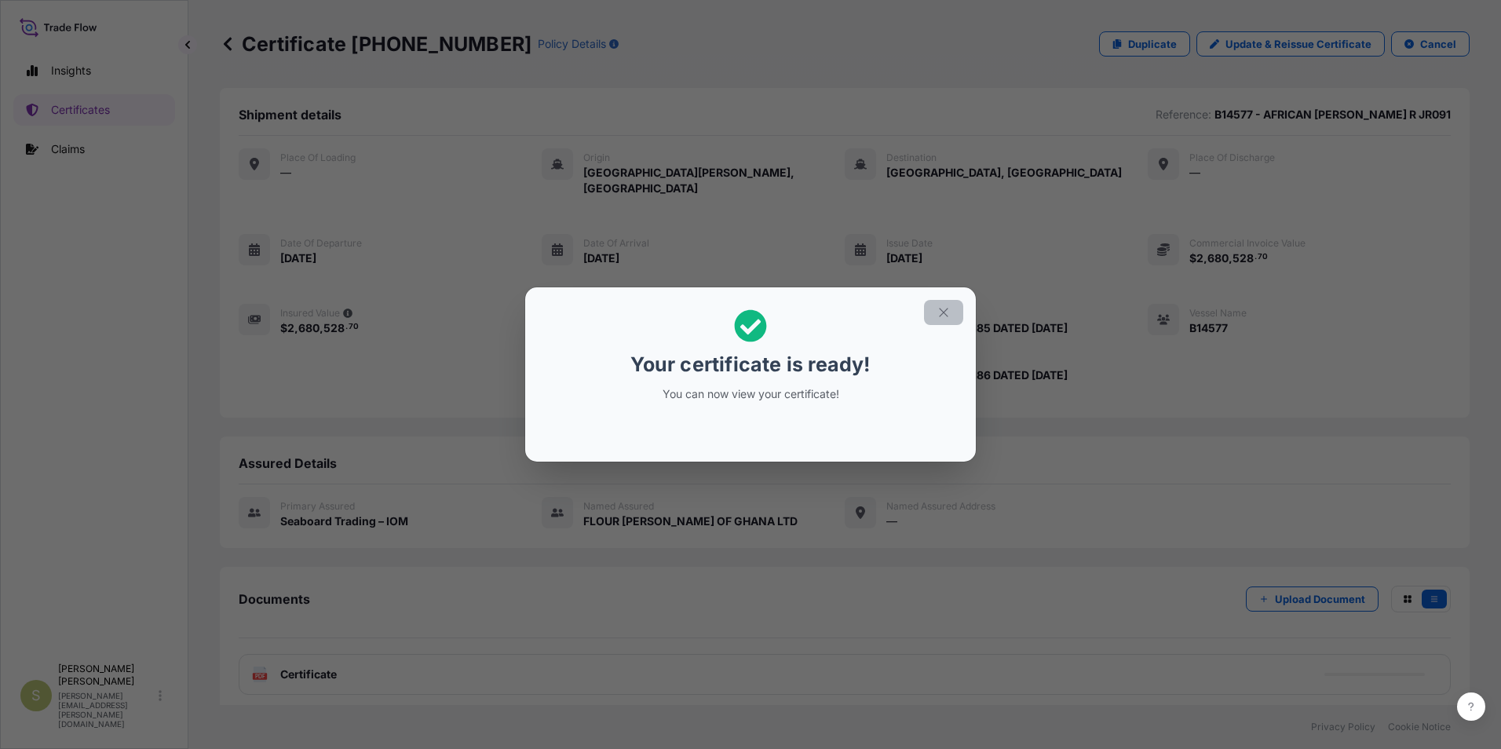
click at [942, 311] on icon "button" at bounding box center [943, 312] width 9 height 9
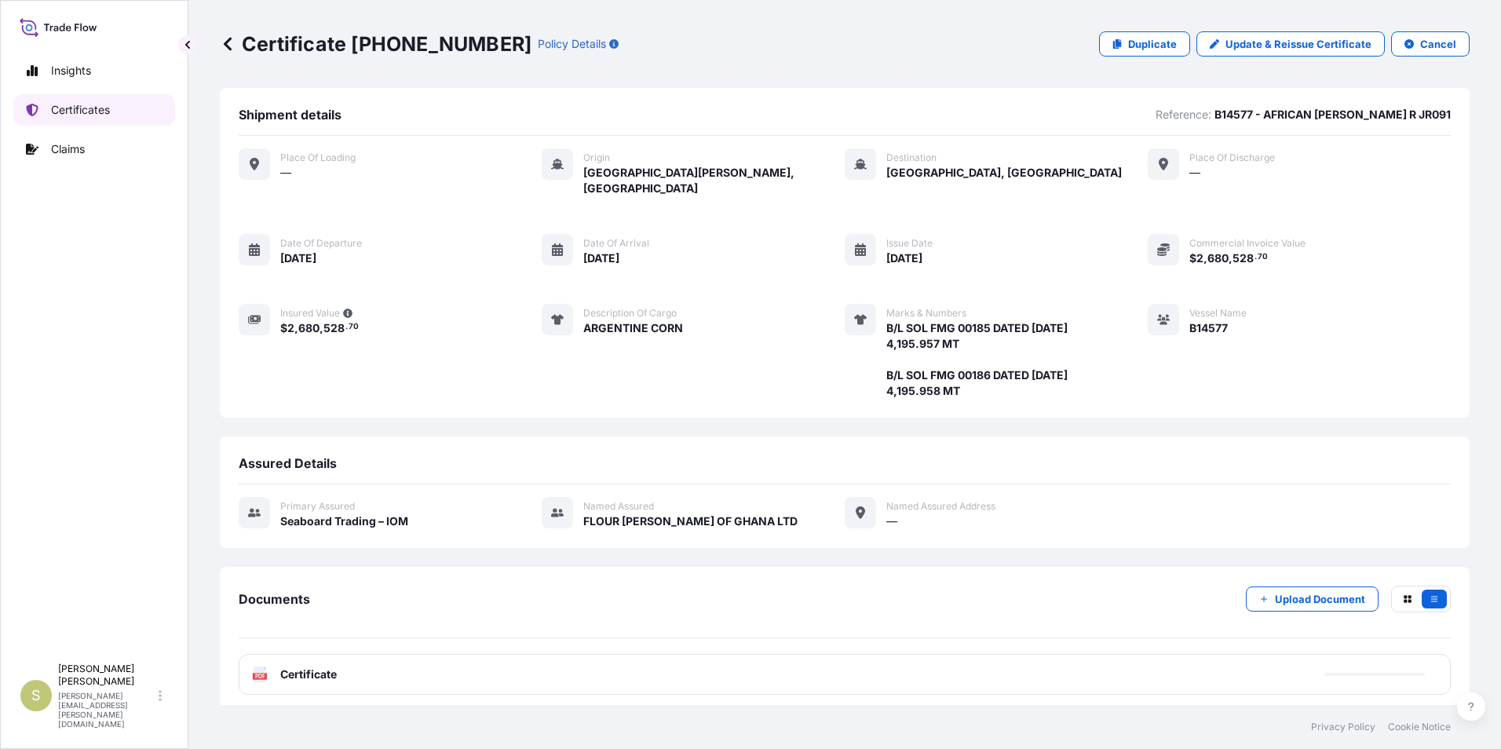
click at [66, 102] on p "Certificates" at bounding box center [80, 110] width 59 height 16
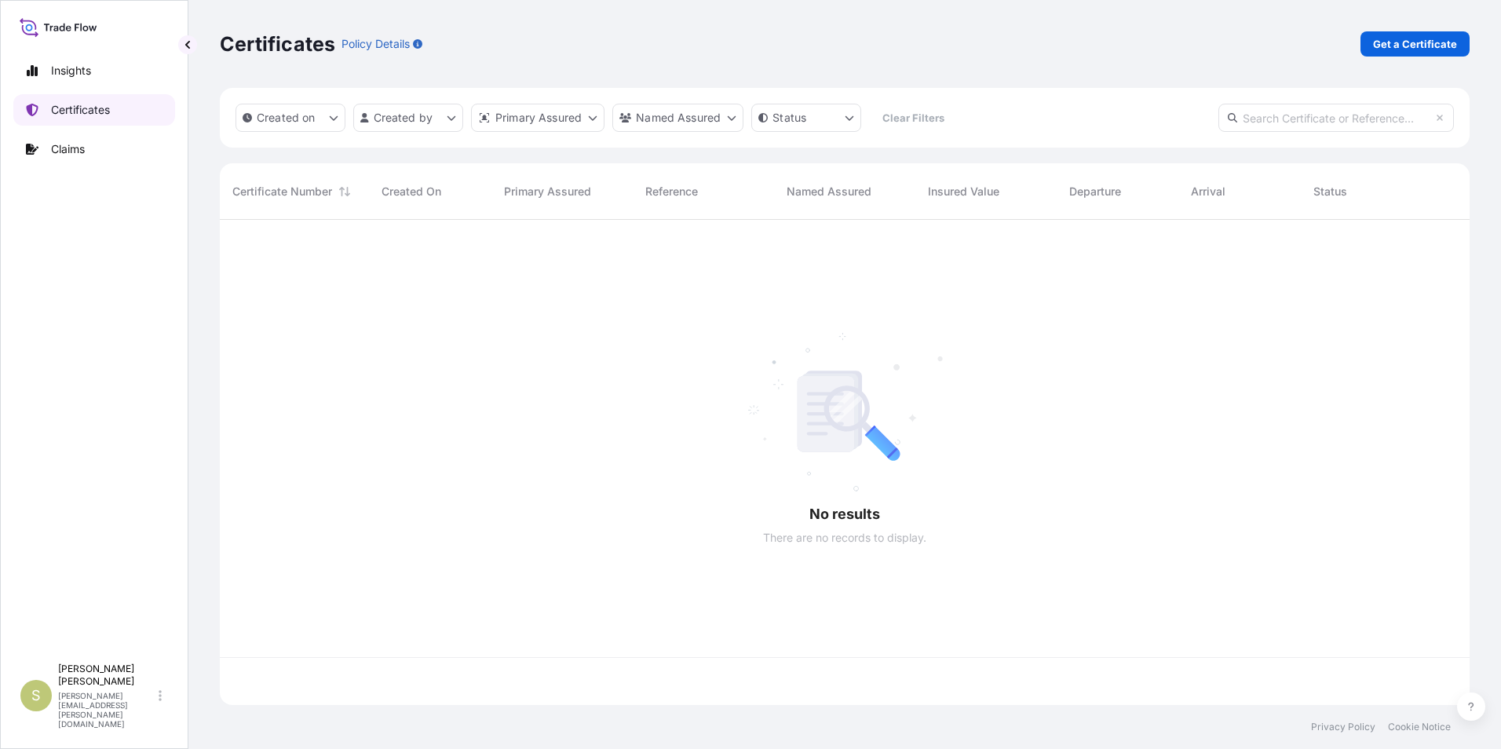
scroll to position [482, 1238]
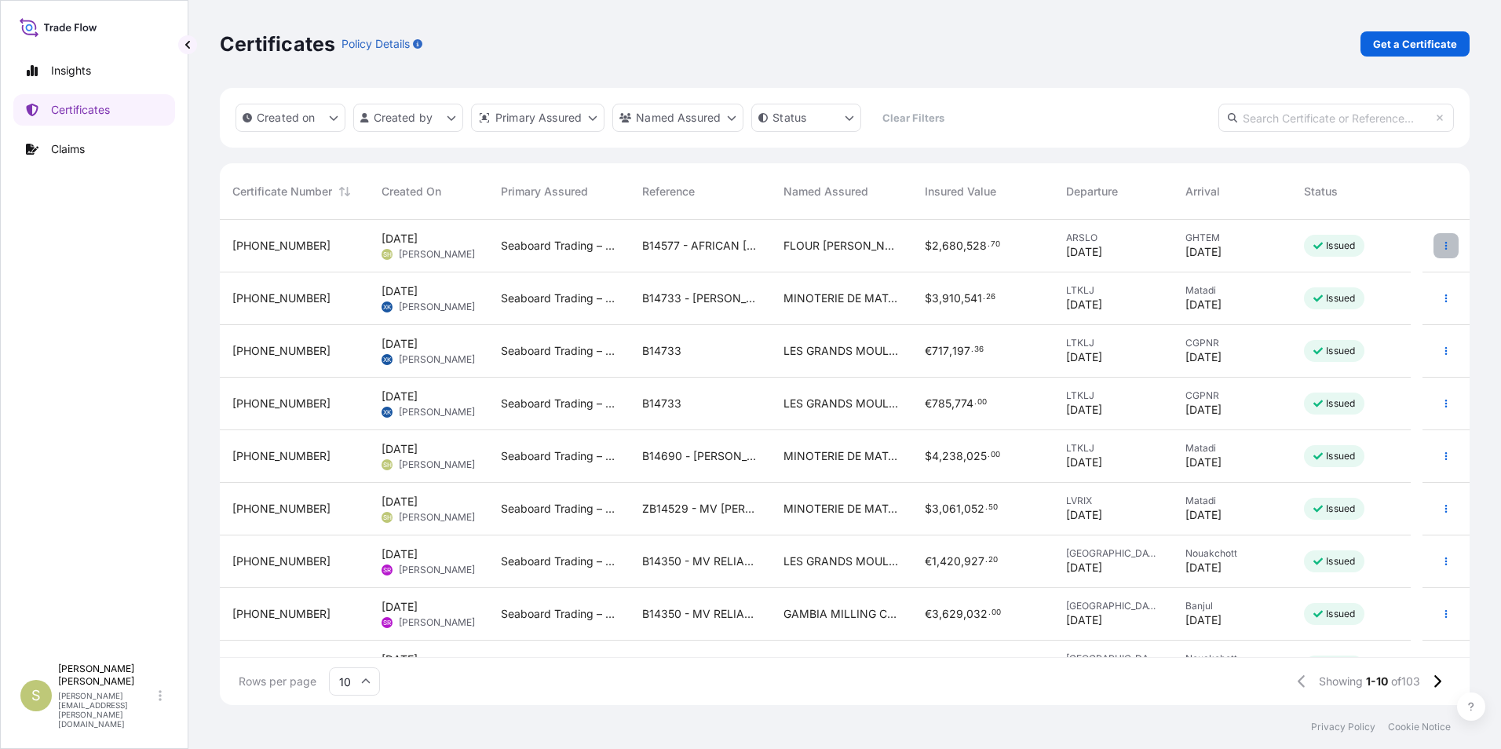
click at [1445, 249] on icon "button" at bounding box center [1446, 246] width 2 height 8
click at [1367, 251] on p "Duplicate certificate" at bounding box center [1358, 249] width 104 height 16
select select "Ocean Vessel"
select select "31640"
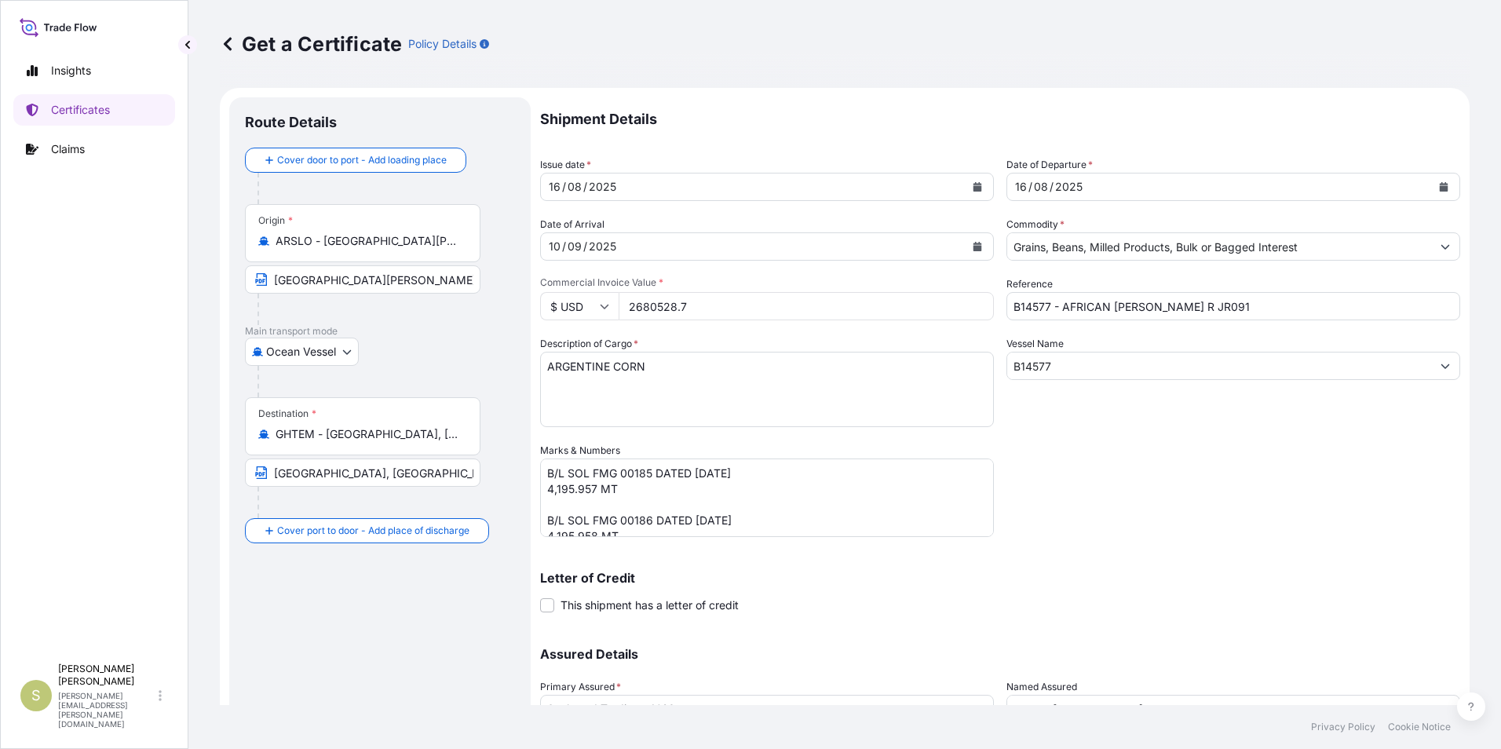
drag, startPoint x: 691, startPoint y: 311, endPoint x: 524, endPoint y: 310, distance: 166.4
click at [524, 310] on form "Route Details Cover door to port - Add loading place Place of loading Road / [G…" at bounding box center [845, 463] width 1250 height 751
type input "423071.69"
click at [1228, 495] on div "Shipment Details Issue date * [DATE] Date of Departure * [DATE] Date of Arrival…" at bounding box center [1000, 441] width 920 height 688
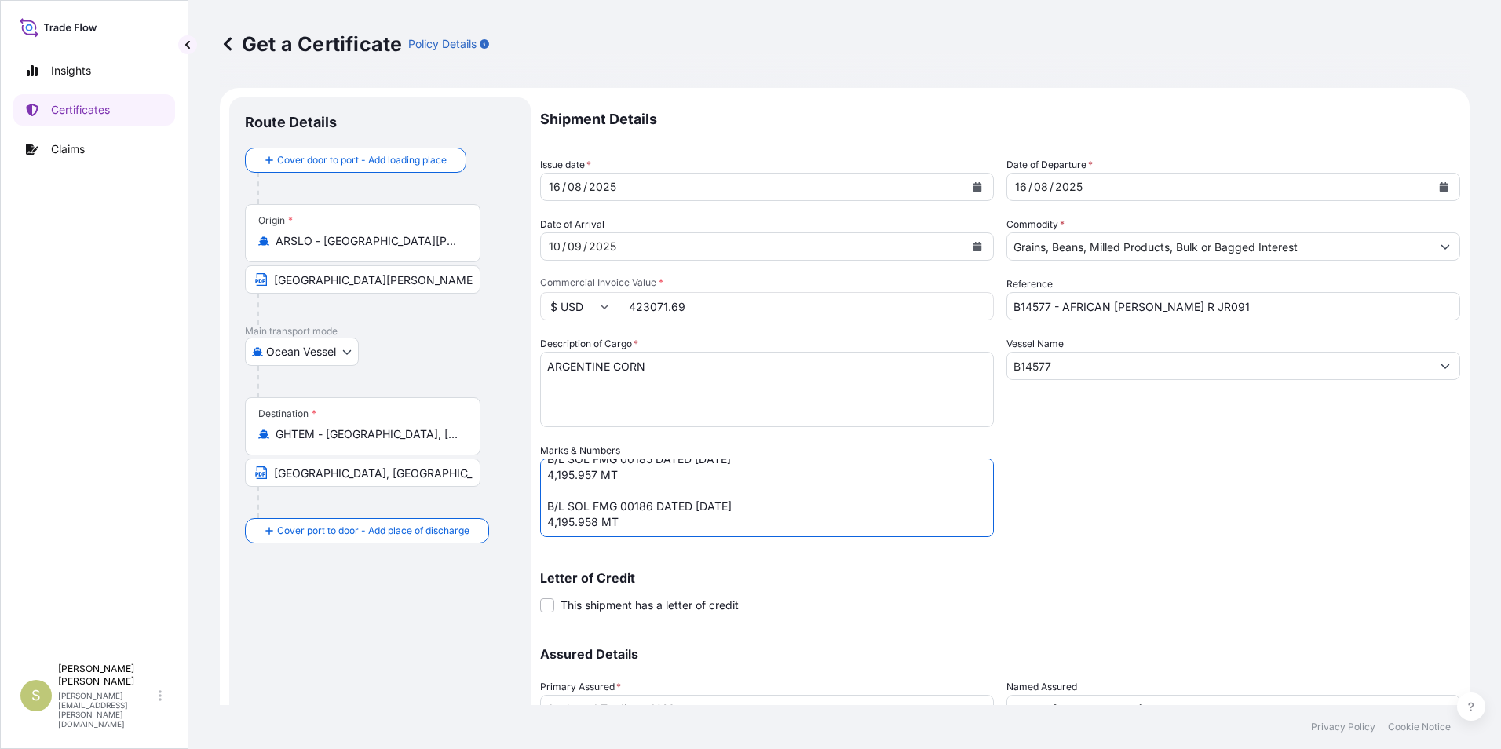
drag, startPoint x: 544, startPoint y: 522, endPoint x: 763, endPoint y: 561, distance: 222.5
click at [763, 561] on div "Shipment Details Issue date * [DATE] Date of Departure * [DATE] Date of Arrival…" at bounding box center [1000, 441] width 920 height 688
type textarea "B/L SOL FMG 00185 DATED [DATE] 4,195.957 MT"
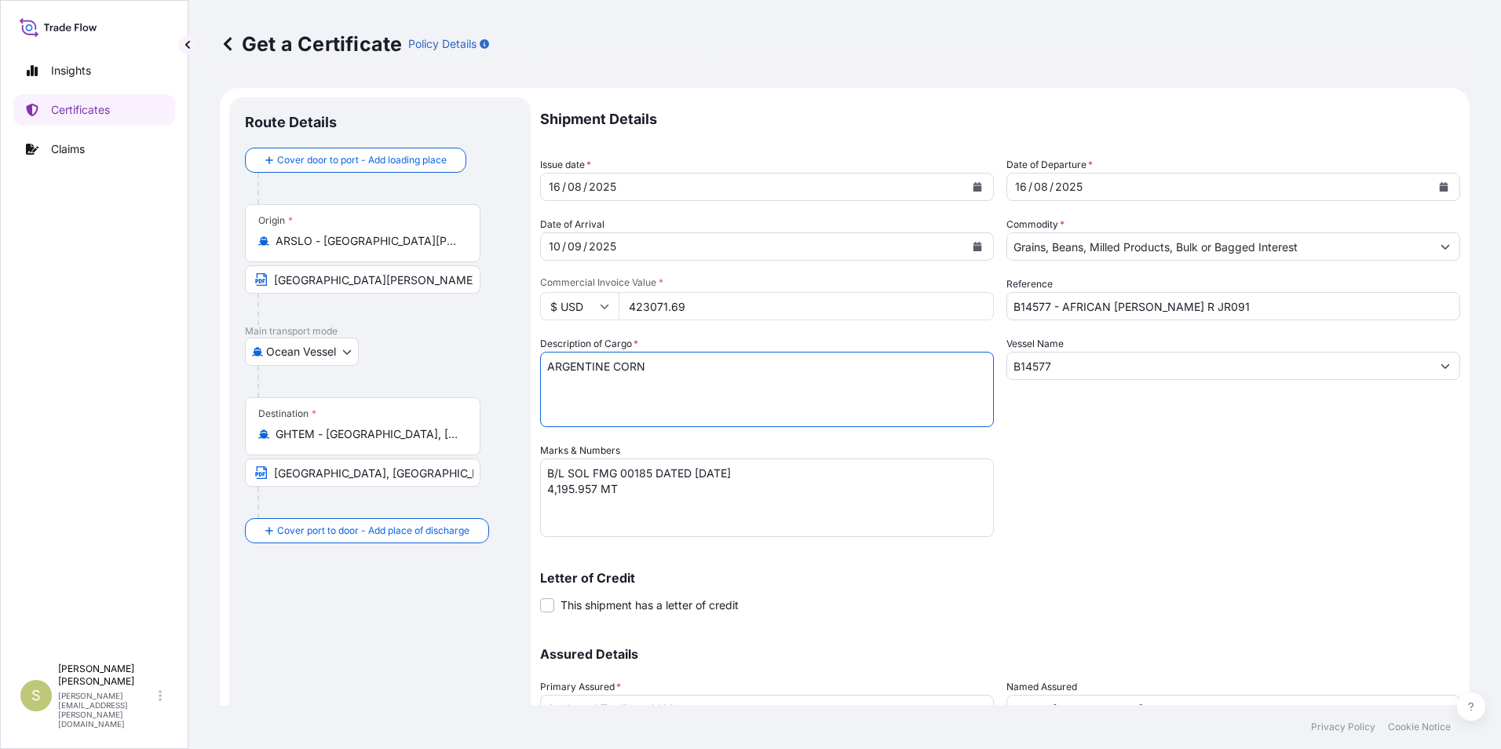
drag, startPoint x: 614, startPoint y: 363, endPoint x: 666, endPoint y: 363, distance: 51.8
click at [666, 363] on textarea "ARGENTINE CORN" at bounding box center [767, 389] width 454 height 75
type textarea "ARGENTINE EXTRACTED TOASTED SOYBEAN MEAL"
click at [1058, 486] on div "Shipment Details Issue date * [DATE] Date of Departure * [DATE] Date of Arrival…" at bounding box center [1000, 441] width 920 height 688
click at [646, 469] on textarea "B/L SOL FMG 00185 DATED [DATE] 4,195.957 MT B/L SOL FMG 00186 DATED [DATE] 4,19…" at bounding box center [767, 497] width 454 height 79
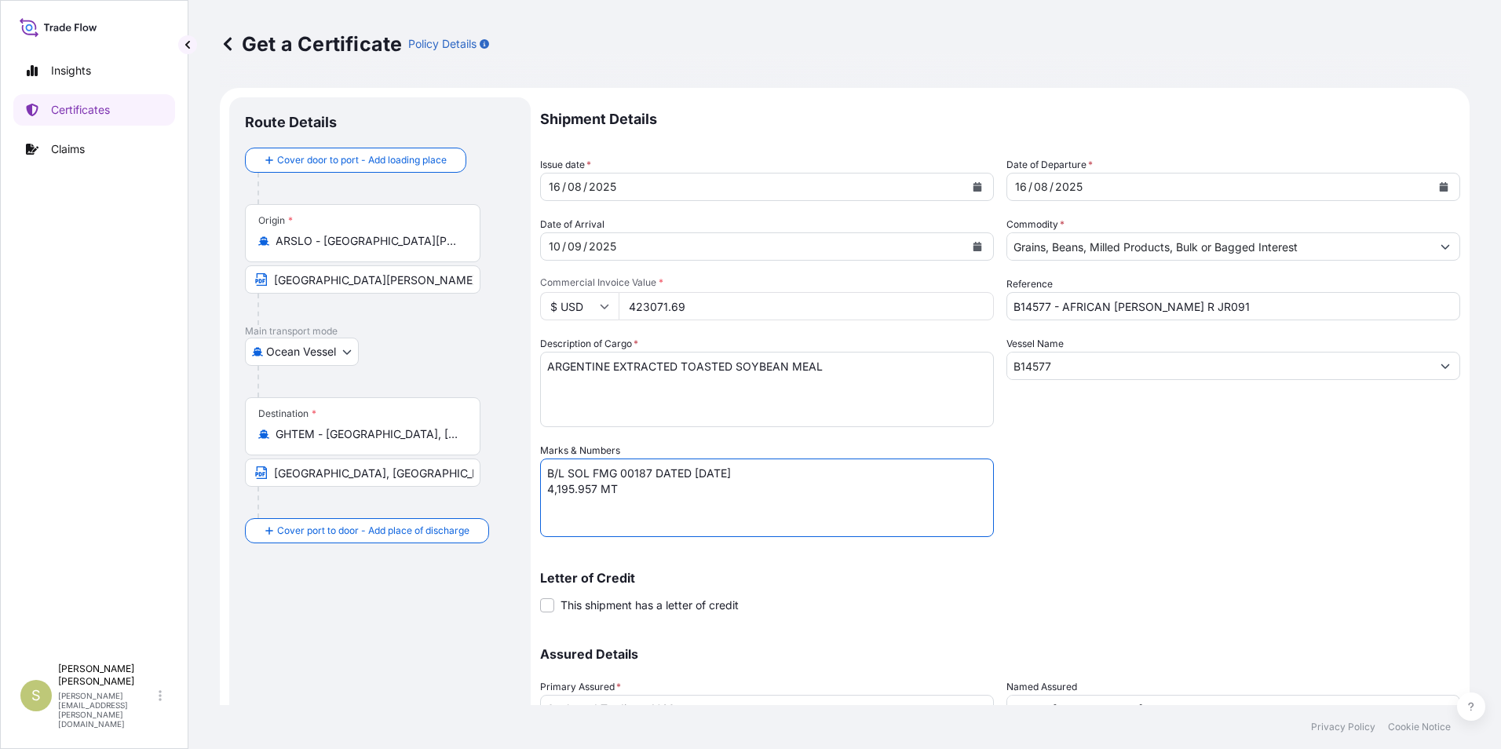
click at [549, 494] on textarea "B/L SOL FMG 00185 DATED [DATE] 4,195.957 MT B/L SOL FMG 00186 DATED [DATE] 4,19…" at bounding box center [767, 497] width 454 height 79
type textarea "B/L SOL FMG 00187 DATED [DATE] 982.955 MT"
click at [1204, 501] on div "Shipment Details Issue date * [DATE] Date of Departure * [DATE] Date of Arrival…" at bounding box center [1000, 441] width 920 height 688
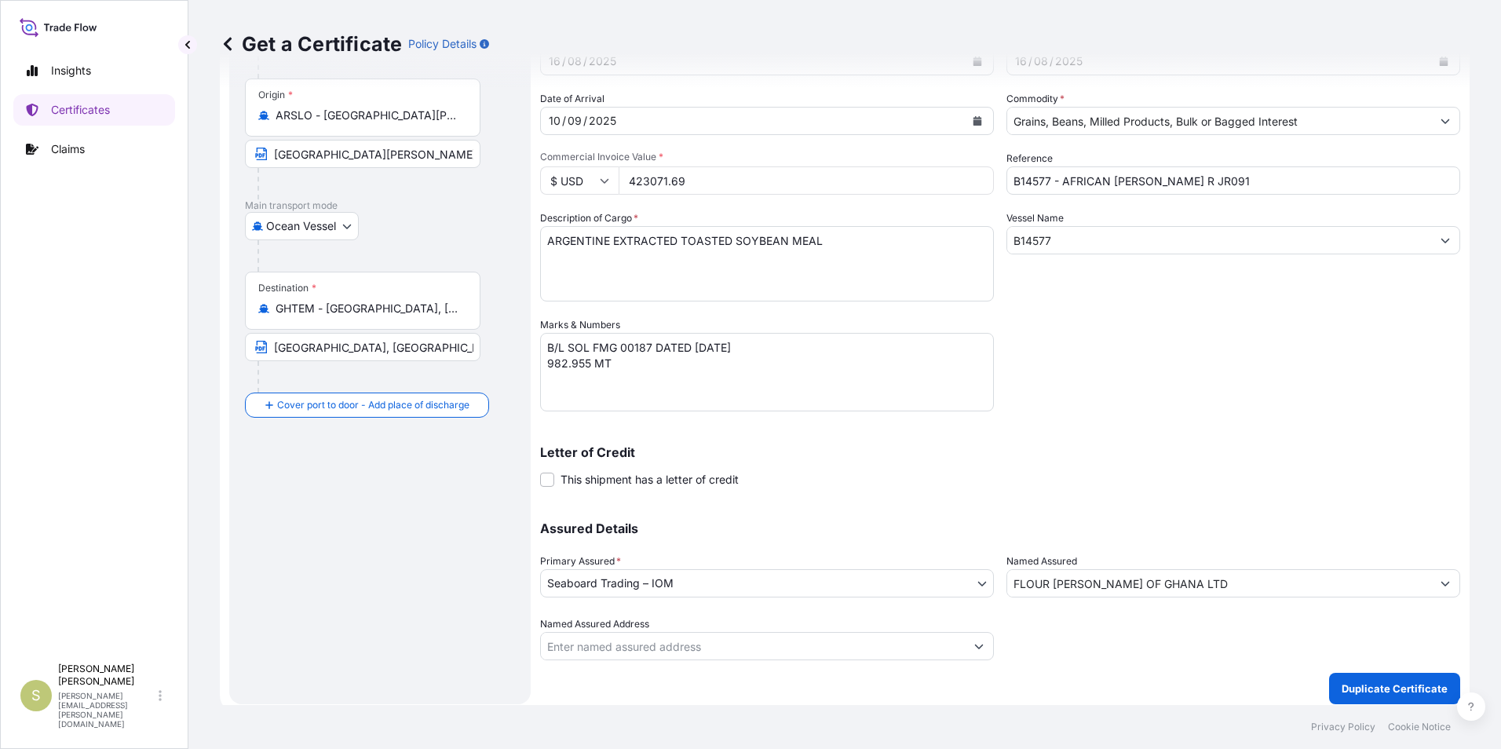
scroll to position [134, 0]
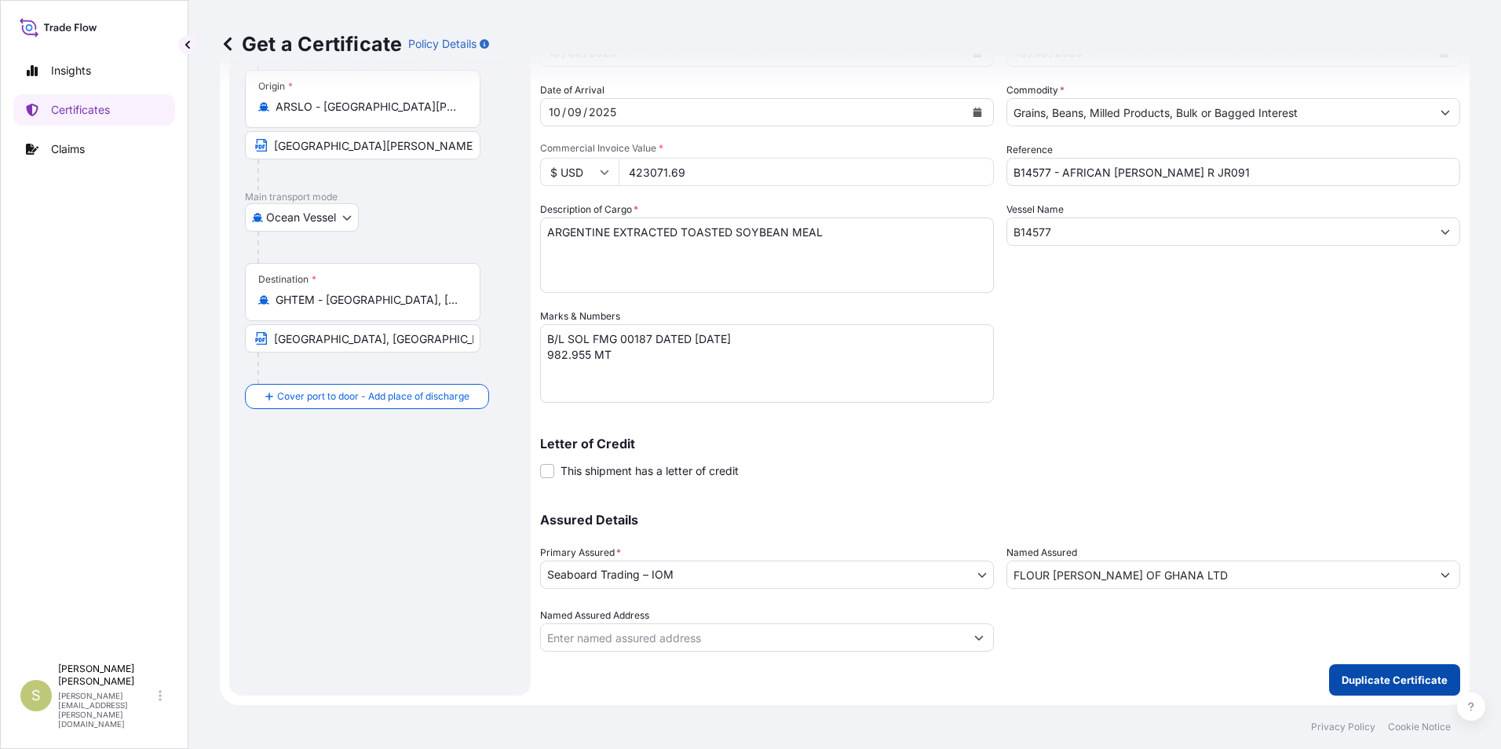
click at [1350, 673] on p "Duplicate Certificate" at bounding box center [1395, 680] width 106 height 16
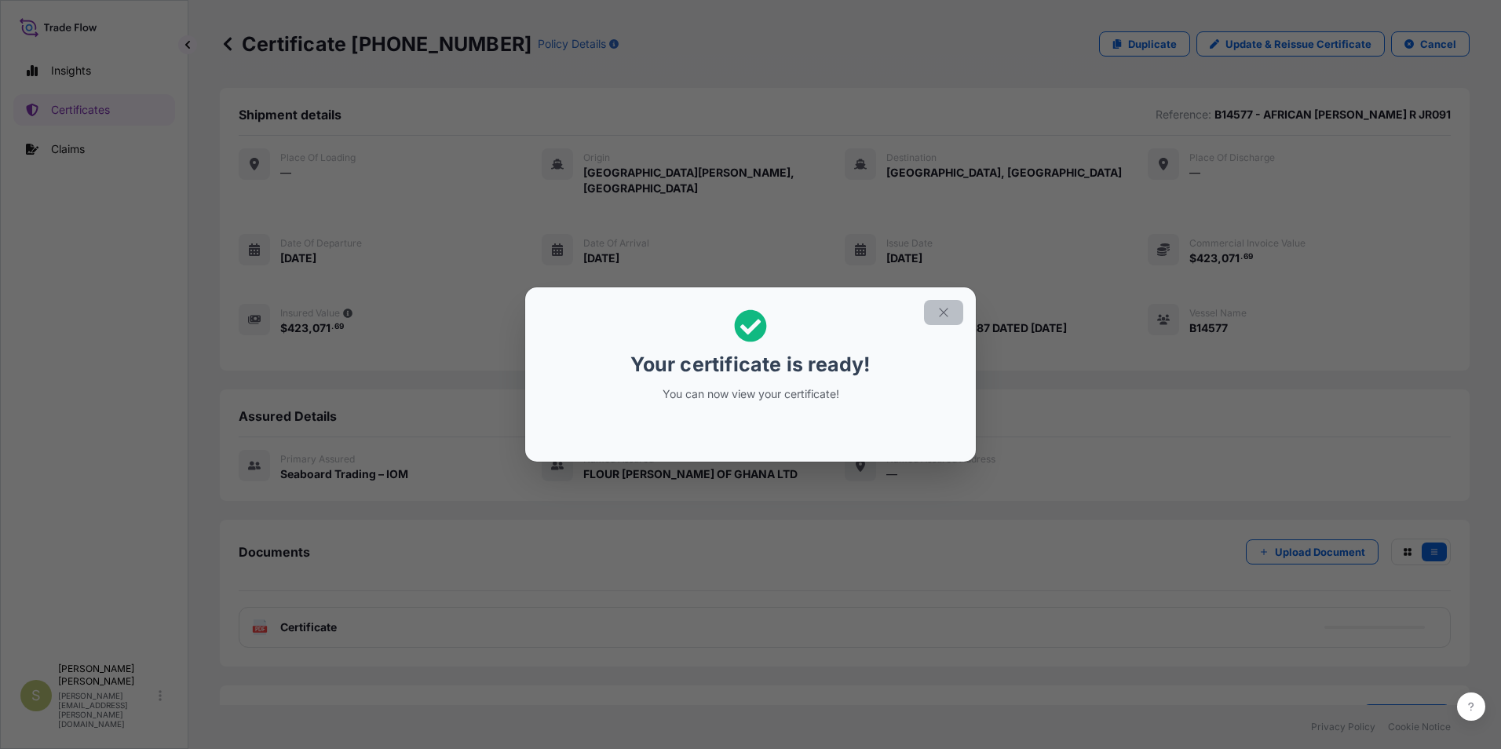
click at [933, 312] on button "button" at bounding box center [943, 312] width 39 height 25
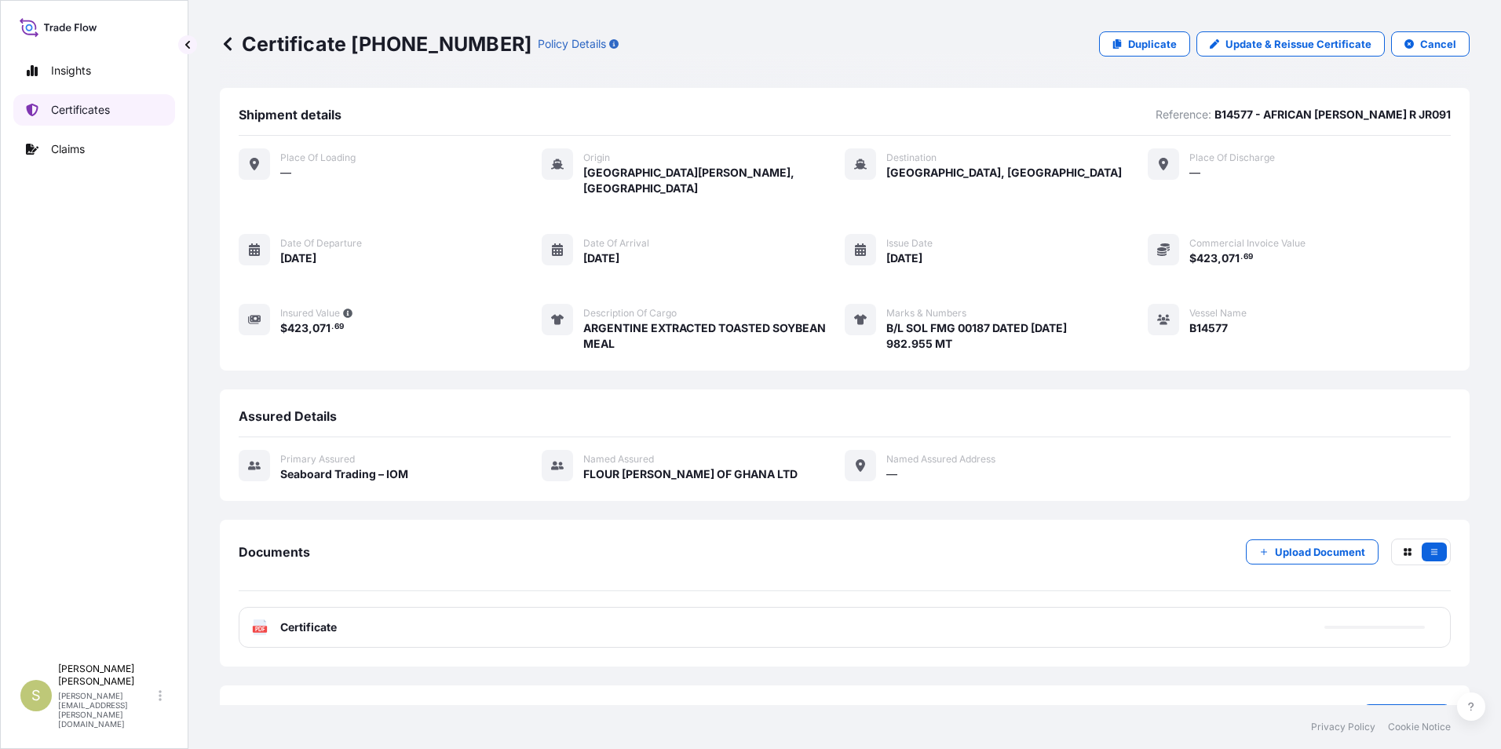
click at [93, 111] on p "Certificates" at bounding box center [80, 110] width 59 height 16
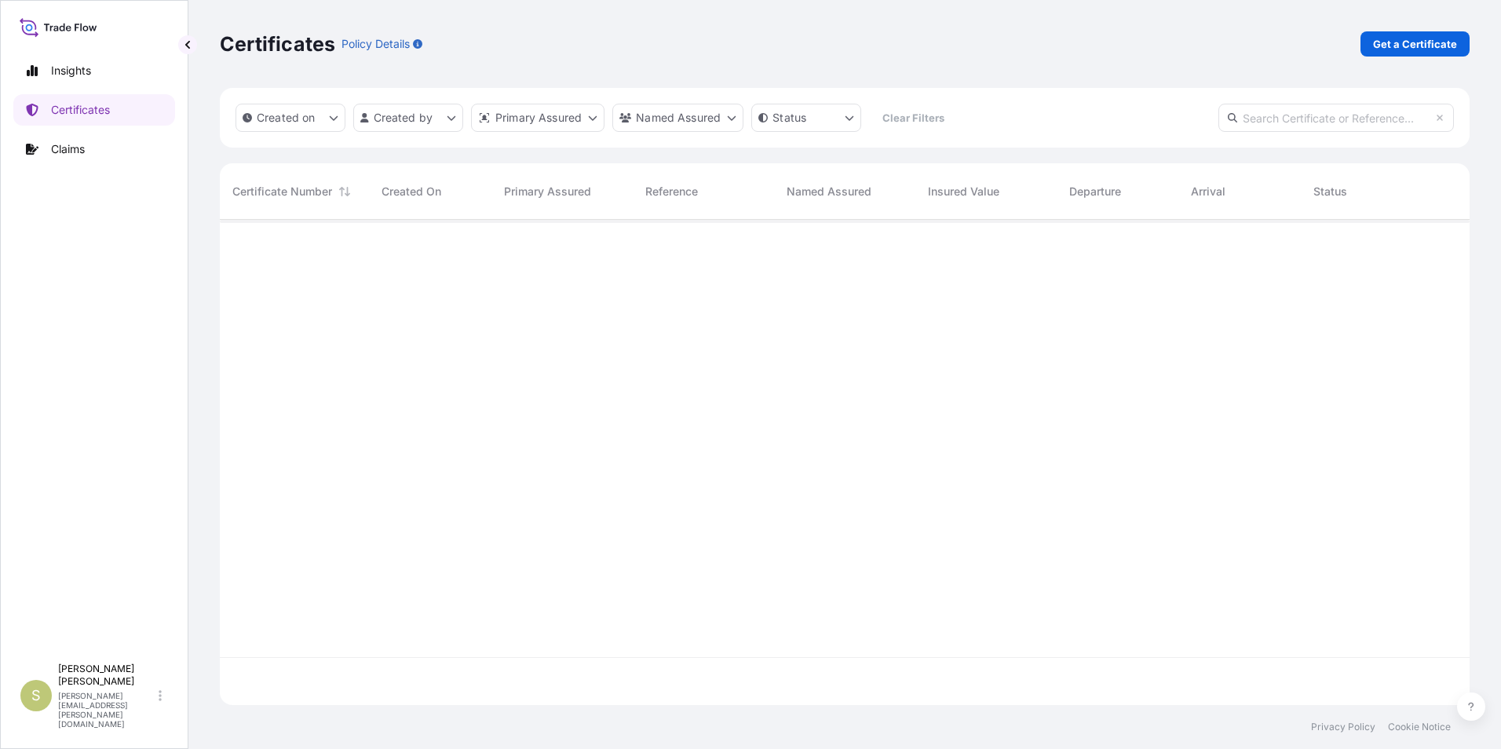
scroll to position [482, 1238]
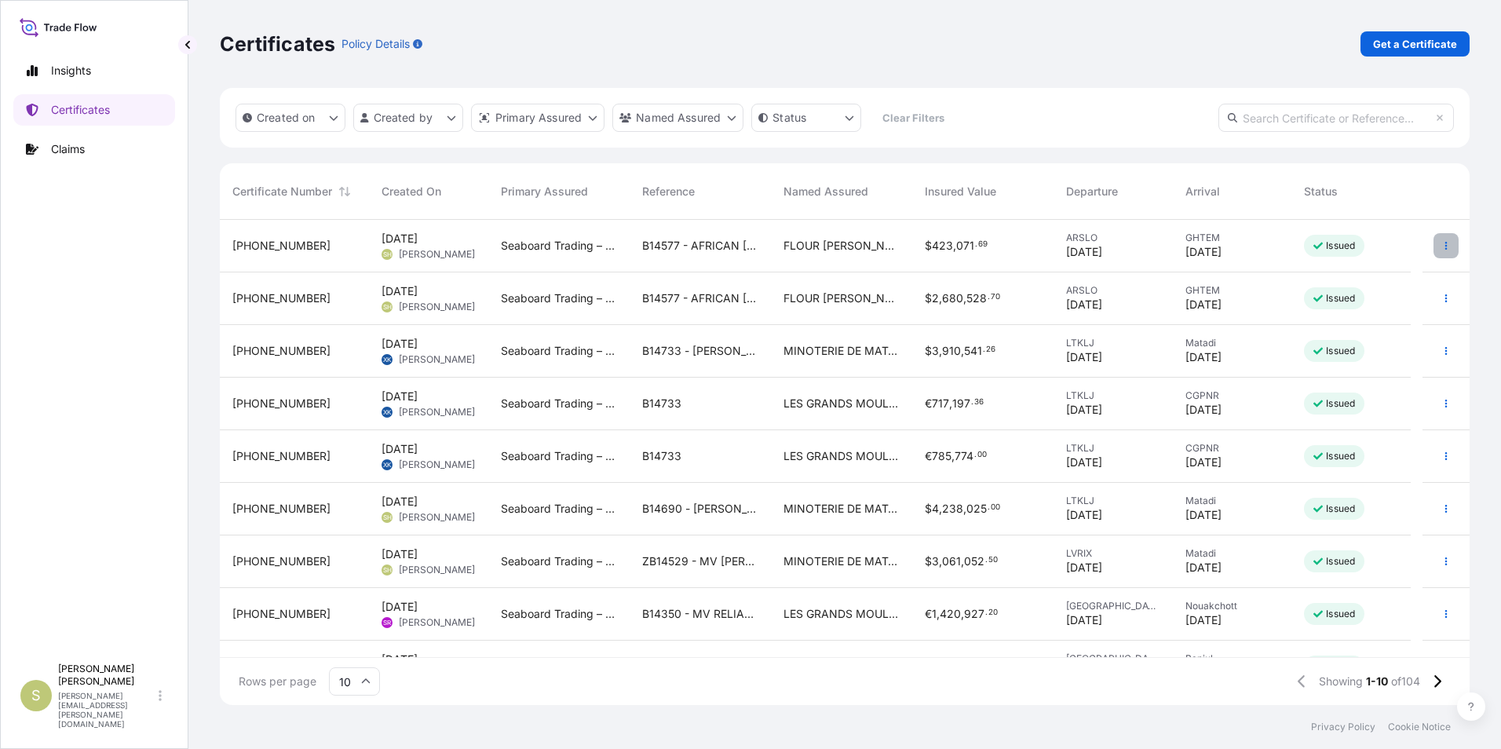
click at [1441, 244] on icon "button" at bounding box center [1445, 245] width 9 height 9
click at [1445, 296] on icon "button" at bounding box center [1446, 298] width 2 height 8
click at [1363, 355] on p "Download certificate" at bounding box center [1359, 358] width 106 height 16
click at [1441, 245] on icon "button" at bounding box center [1445, 245] width 9 height 9
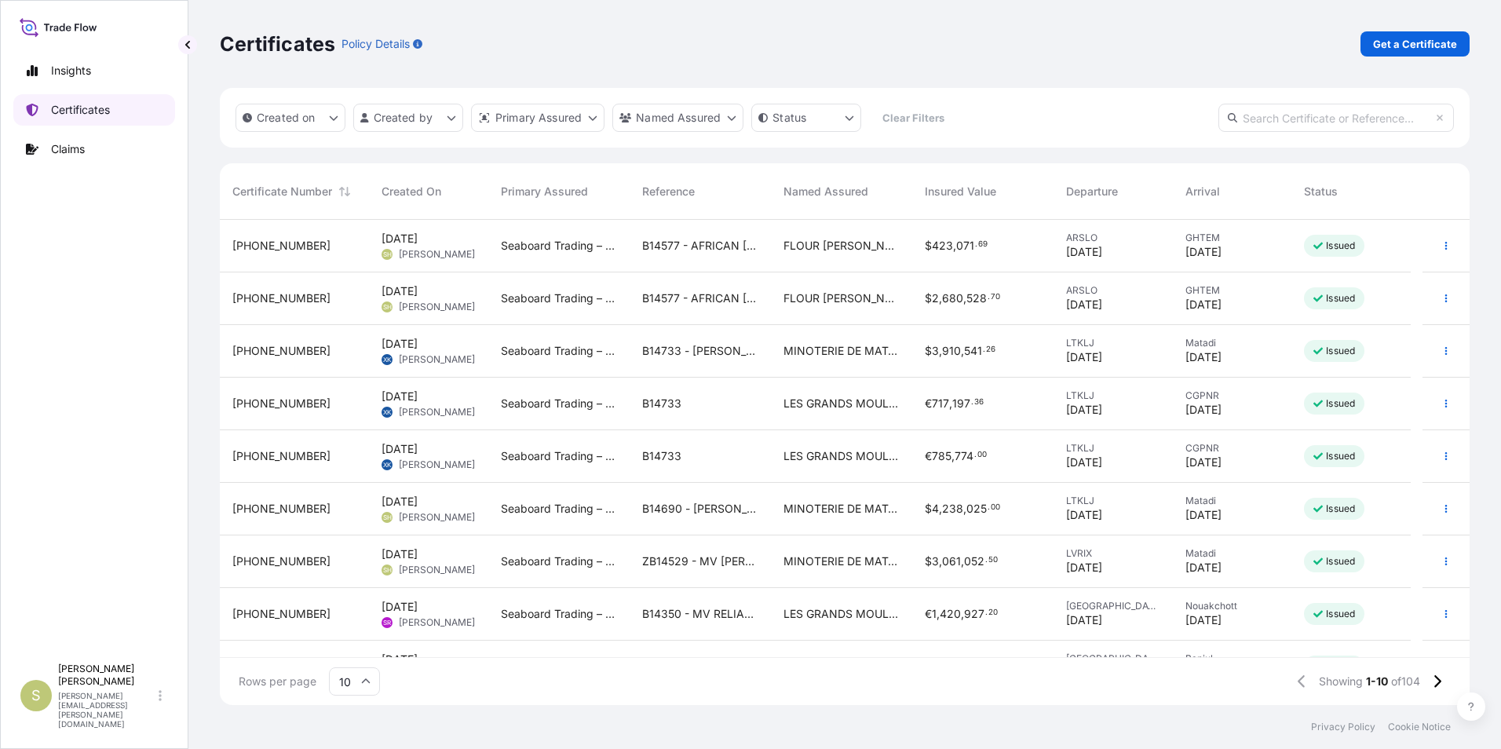
click at [76, 108] on p "Certificates" at bounding box center [80, 110] width 59 height 16
click at [57, 142] on p "Claims" at bounding box center [68, 149] width 34 height 16
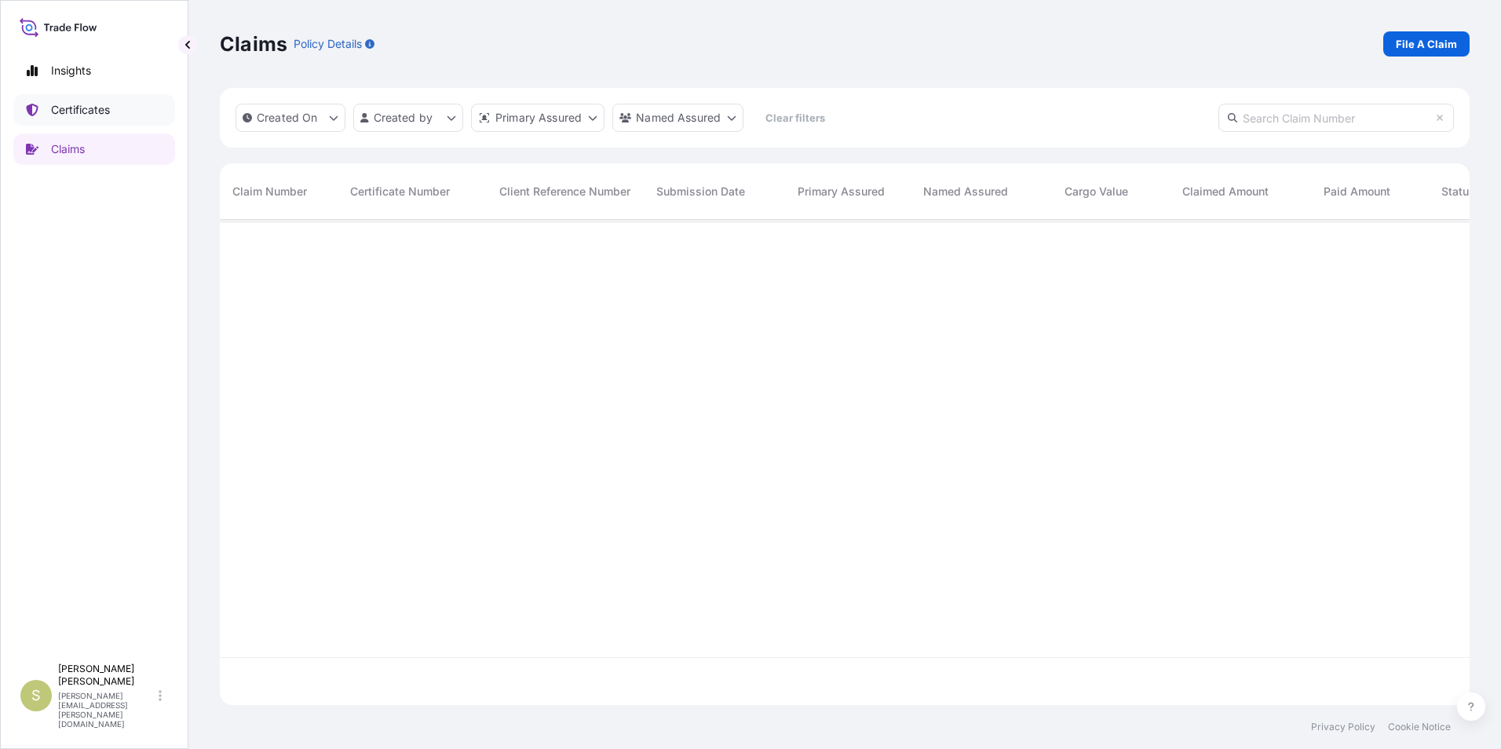
scroll to position [530, 1238]
click at [74, 107] on p "Certificates" at bounding box center [80, 110] width 59 height 16
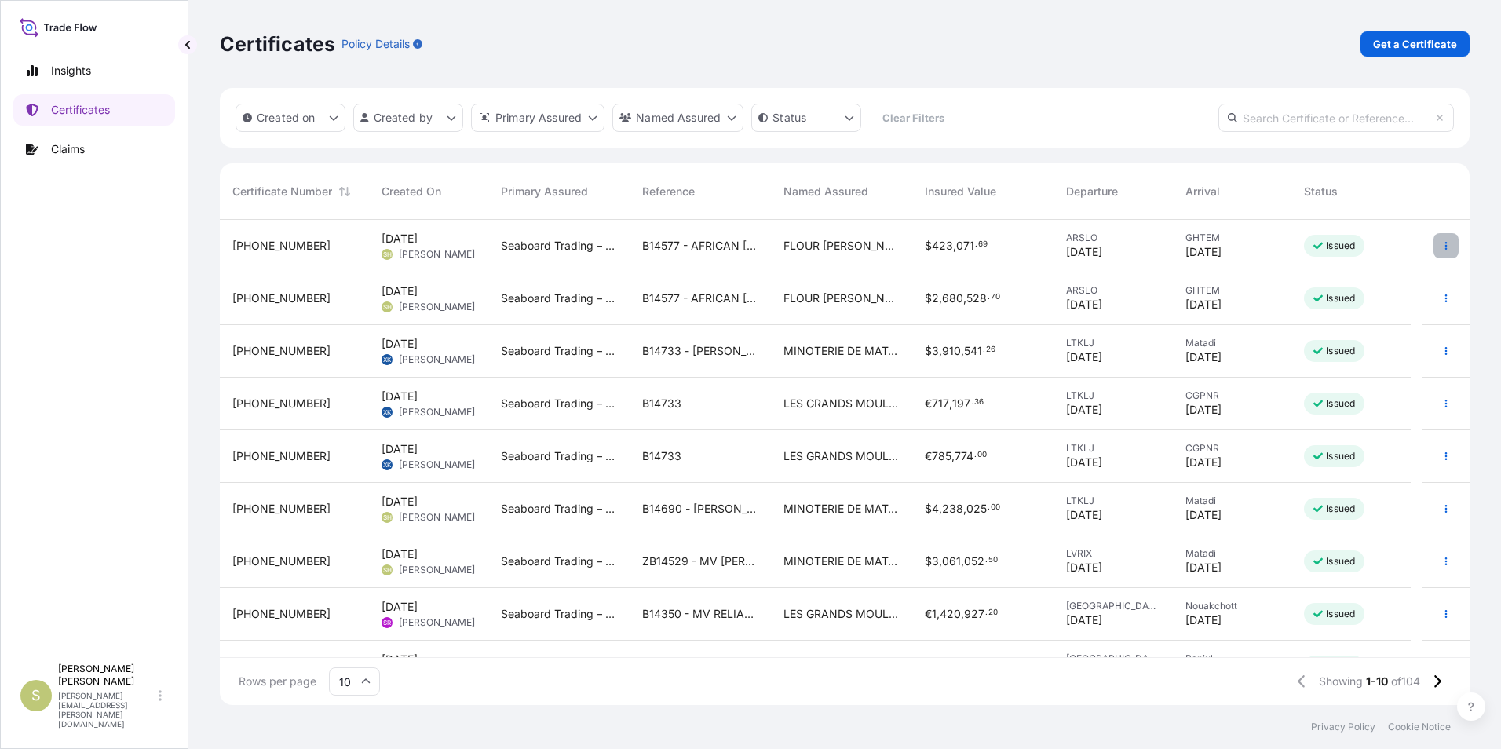
click at [1441, 247] on icon "button" at bounding box center [1445, 245] width 9 height 9
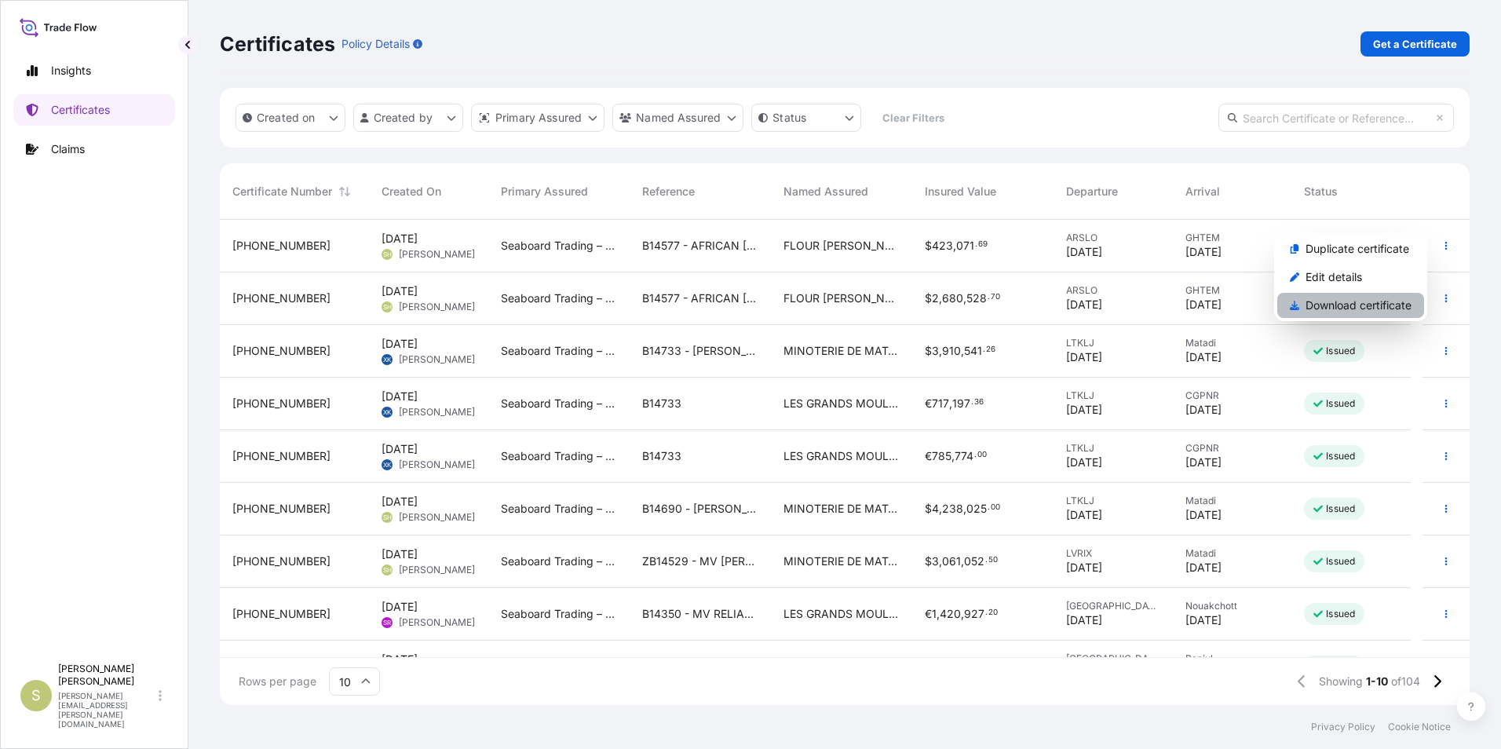
click at [1366, 309] on p "Download certificate" at bounding box center [1359, 306] width 106 height 16
